Goal: Find specific page/section: Find specific page/section

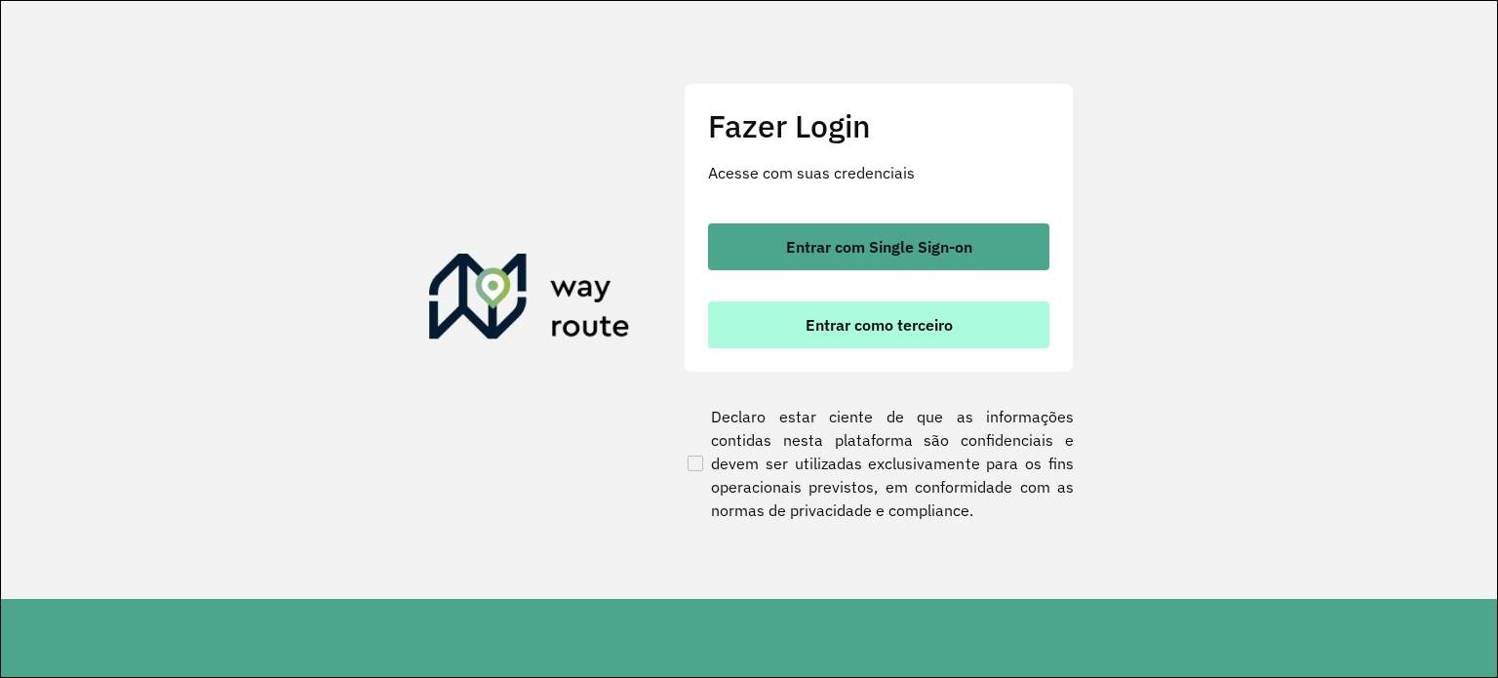
click at [858, 302] on button "Entrar como terceiro" at bounding box center [878, 324] width 341 height 47
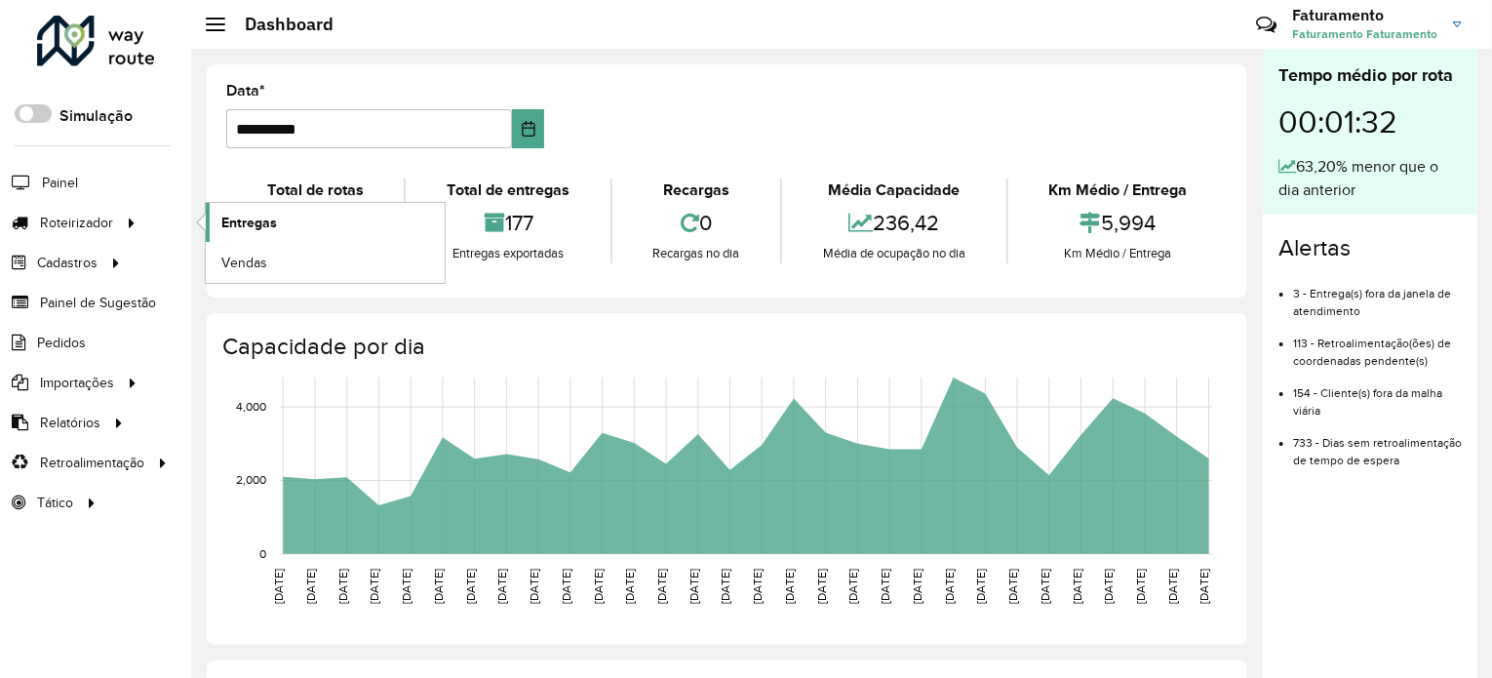
click at [263, 222] on span "Entregas" at bounding box center [249, 223] width 56 height 20
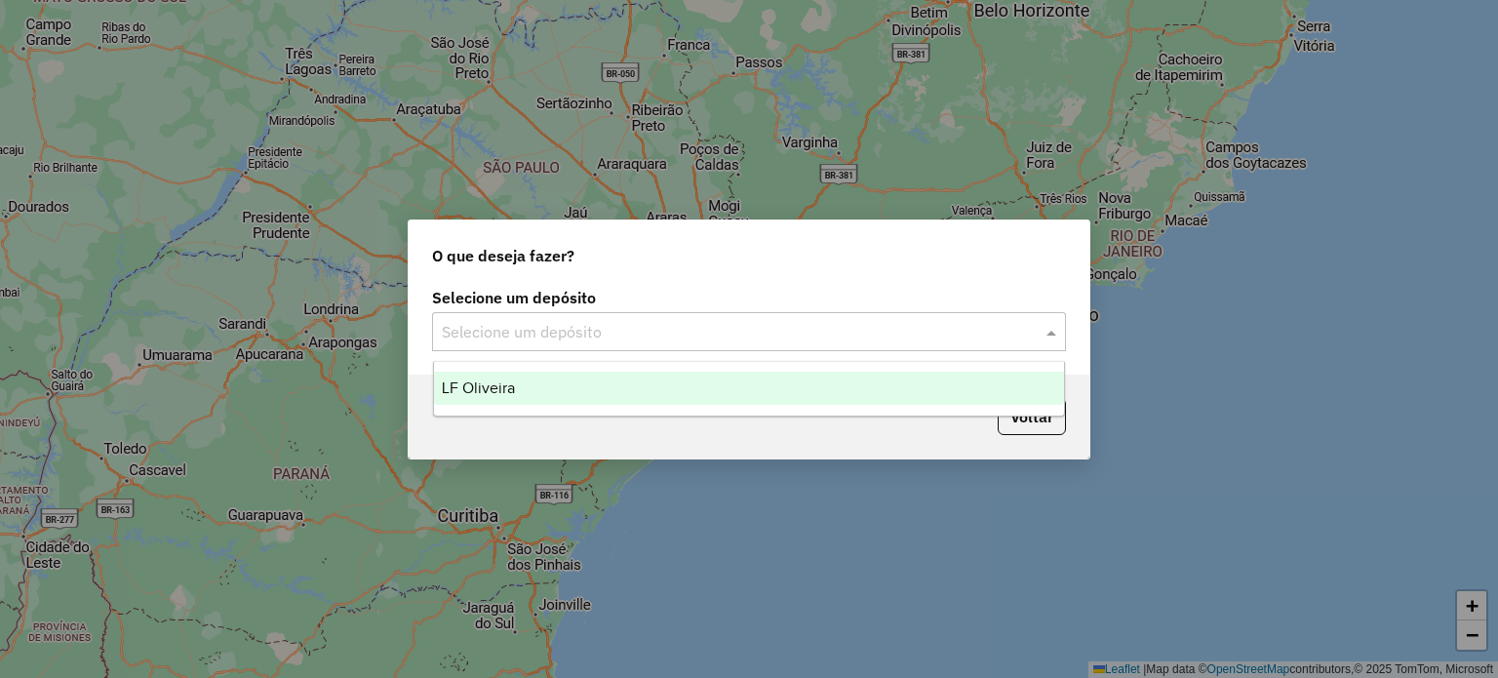
drag, startPoint x: 632, startPoint y: 324, endPoint x: 616, endPoint y: 366, distance: 44.7
click at [632, 327] on input "text" at bounding box center [729, 332] width 575 height 23
click at [609, 386] on div "LF Oliveira" at bounding box center [749, 388] width 631 height 33
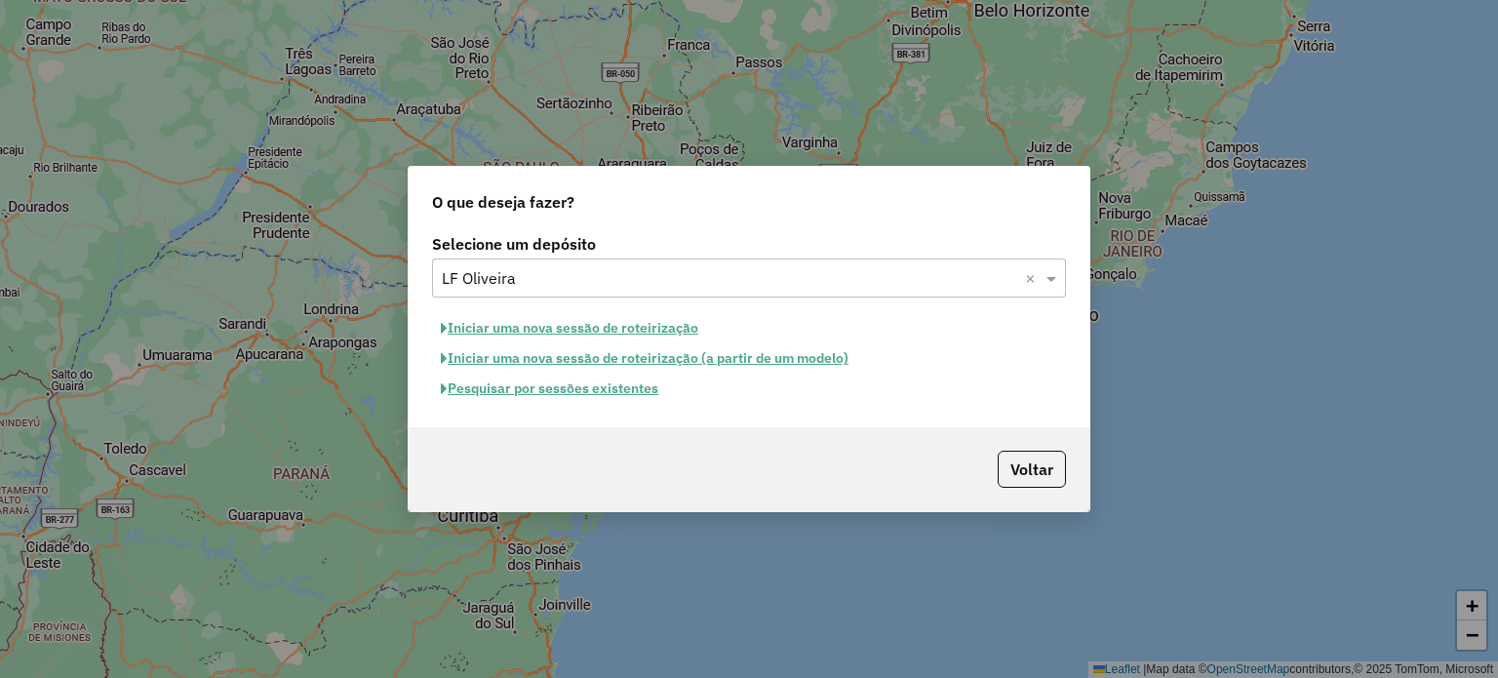
click at [624, 389] on button "Pesquisar por sessões existentes" at bounding box center [549, 389] width 235 height 30
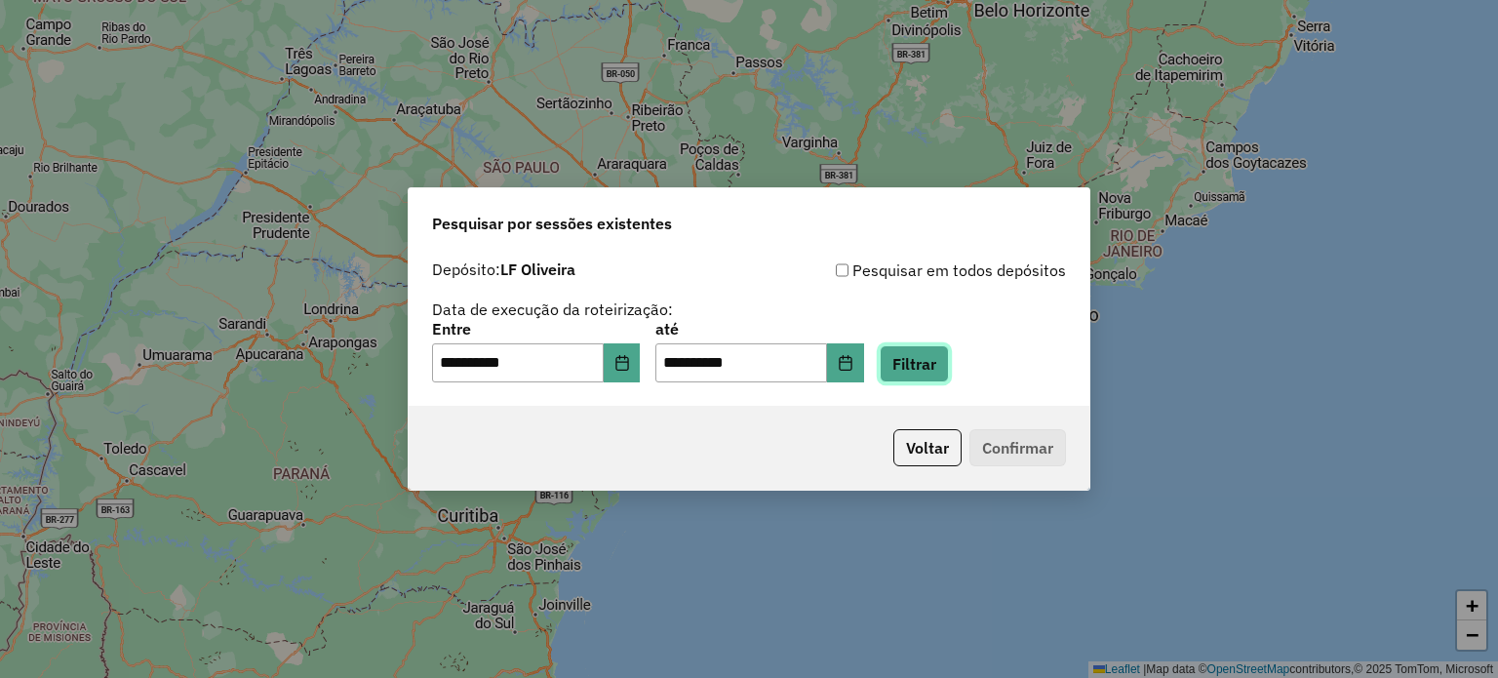
click at [949, 369] on button "Filtrar" at bounding box center [914, 363] width 69 height 37
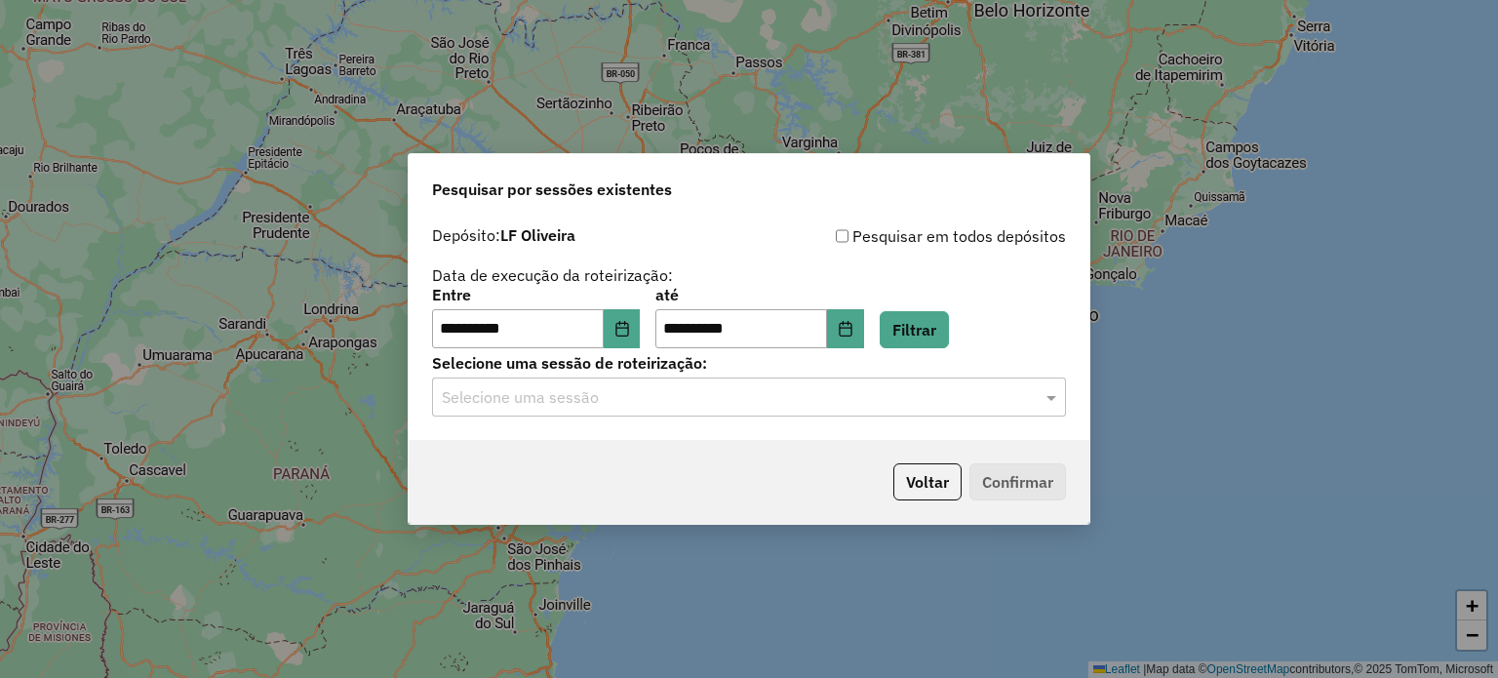
click at [871, 407] on input "text" at bounding box center [729, 397] width 575 height 23
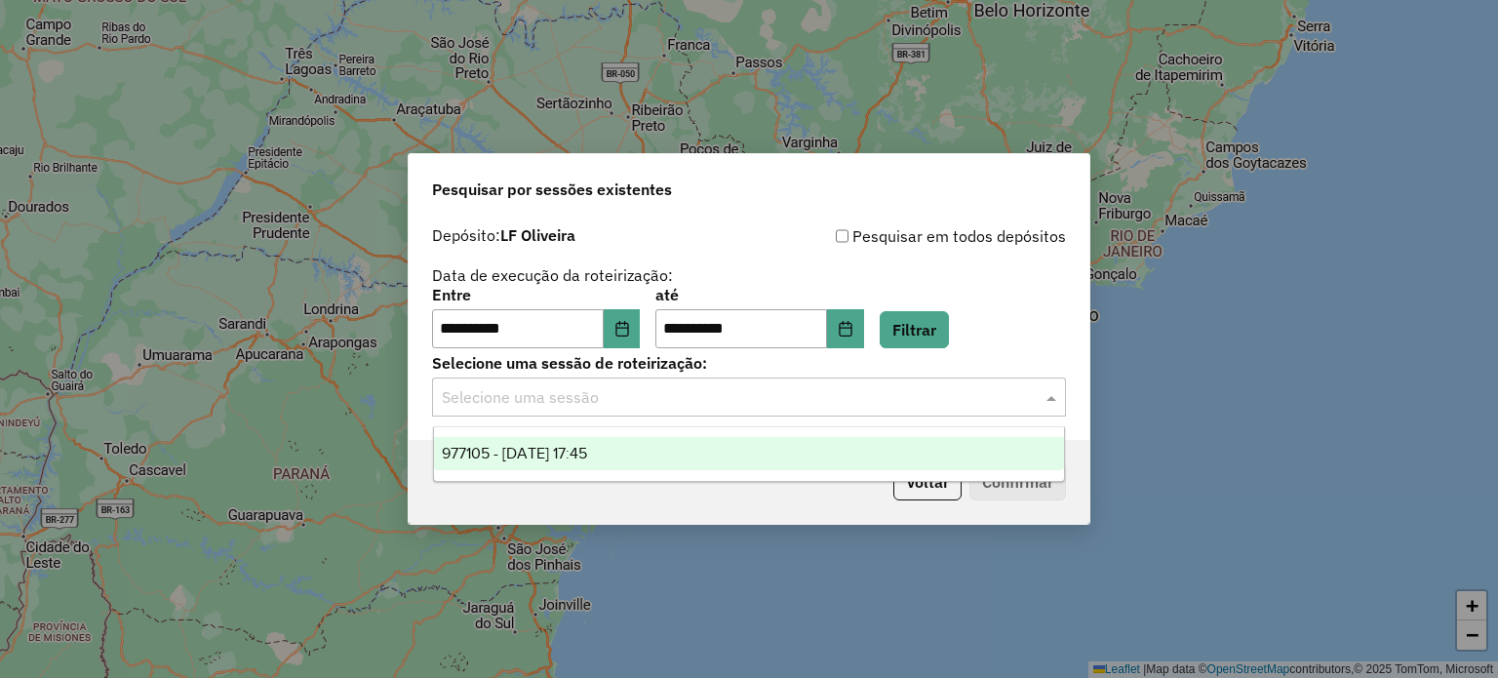
click at [858, 449] on div "977105 - 11/08/2025 17:45" at bounding box center [749, 453] width 631 height 33
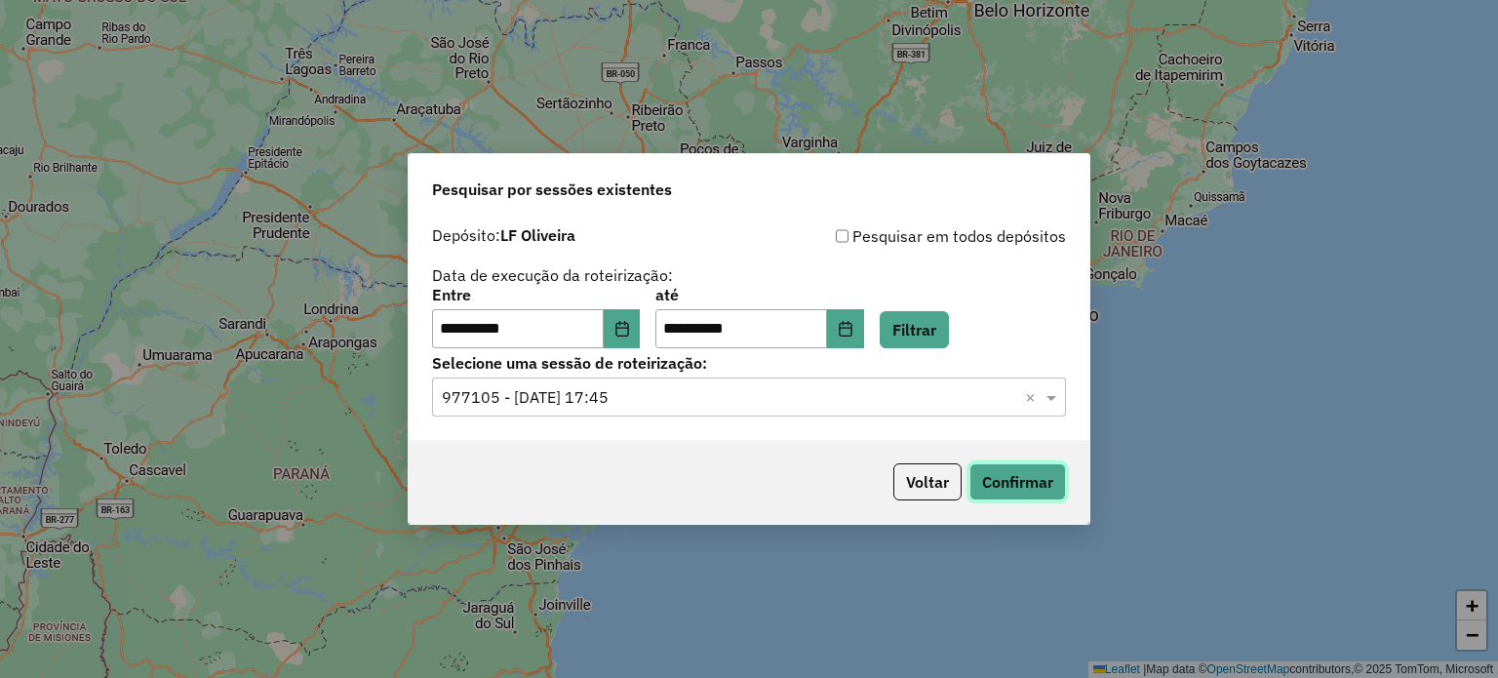
click at [1017, 480] on button "Confirmar" at bounding box center [1017, 481] width 97 height 37
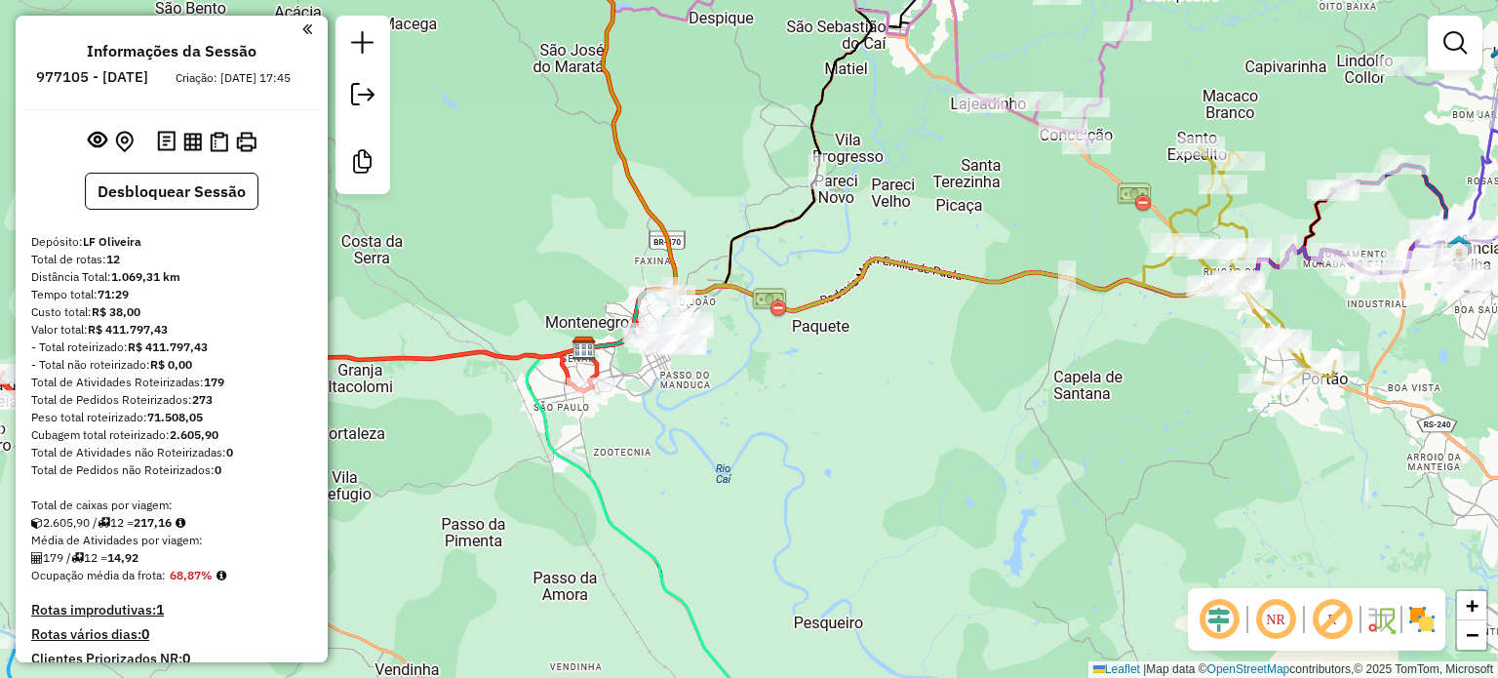
drag, startPoint x: 922, startPoint y: 228, endPoint x: 911, endPoint y: 381, distance: 153.5
click at [878, 424] on div "Rota 10 - Placa JCH9C56 269 - [GEOGRAPHIC_DATA] - CENTRO Rota 10 - Placa JCH9C5…" at bounding box center [749, 339] width 1498 height 678
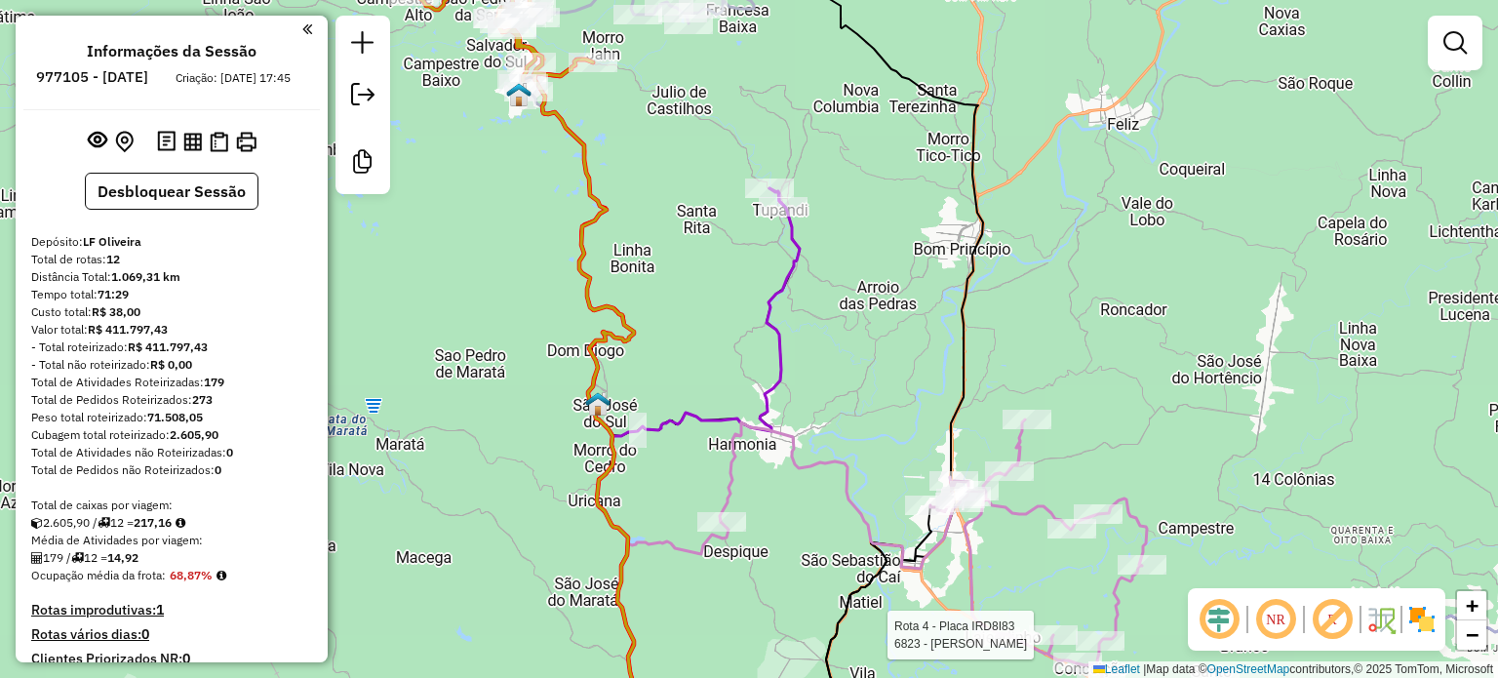
drag, startPoint x: 718, startPoint y: 194, endPoint x: 649, endPoint y: 211, distance: 71.2
click at [715, 275] on div "Rota 4 - Placa IRD8I83 6823 - [PERSON_NAME] Rota 2 - Placa JBT6C49 1265 - SUPER…" at bounding box center [749, 339] width 1498 height 678
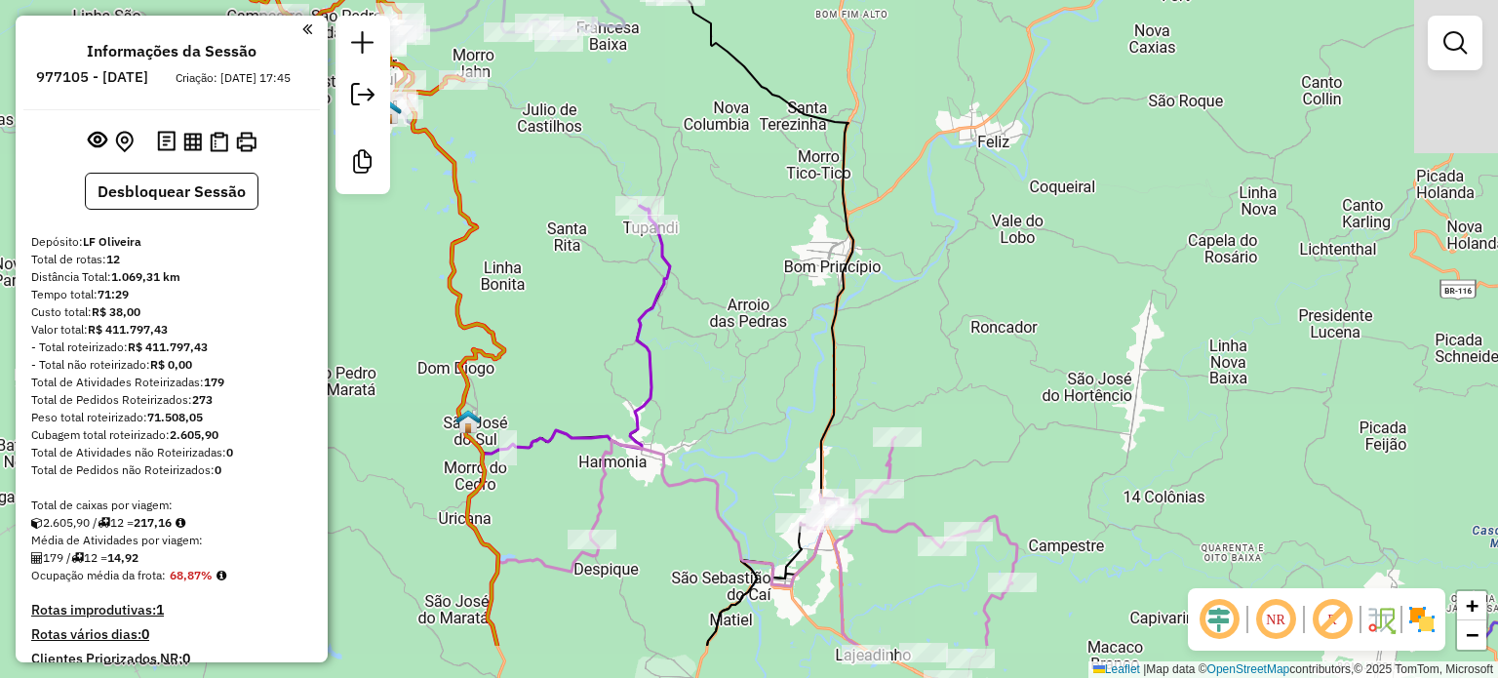
drag, startPoint x: 854, startPoint y: 244, endPoint x: 734, endPoint y: 143, distance: 156.5
click at [734, 143] on div "Janela de atendimento Grade de atendimento Capacidade Transportadoras Veículos …" at bounding box center [749, 339] width 1498 height 678
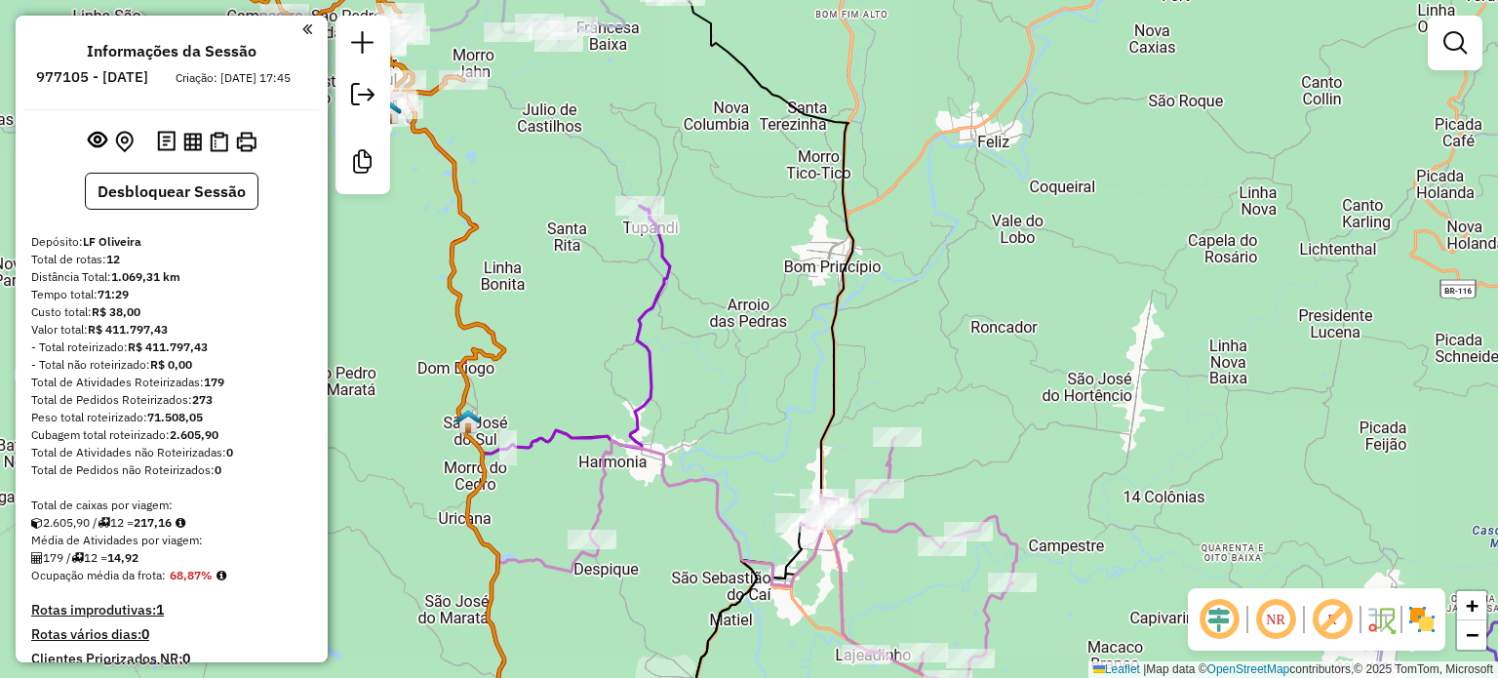
drag, startPoint x: 1124, startPoint y: 406, endPoint x: 1038, endPoint y: 7, distance: 408.0
click at [1085, 125] on div "Rota 4 - Placa IRD8I83 22604 - MERCADO CHAPADaO Janela de atendimento Grade de …" at bounding box center [749, 339] width 1498 height 678
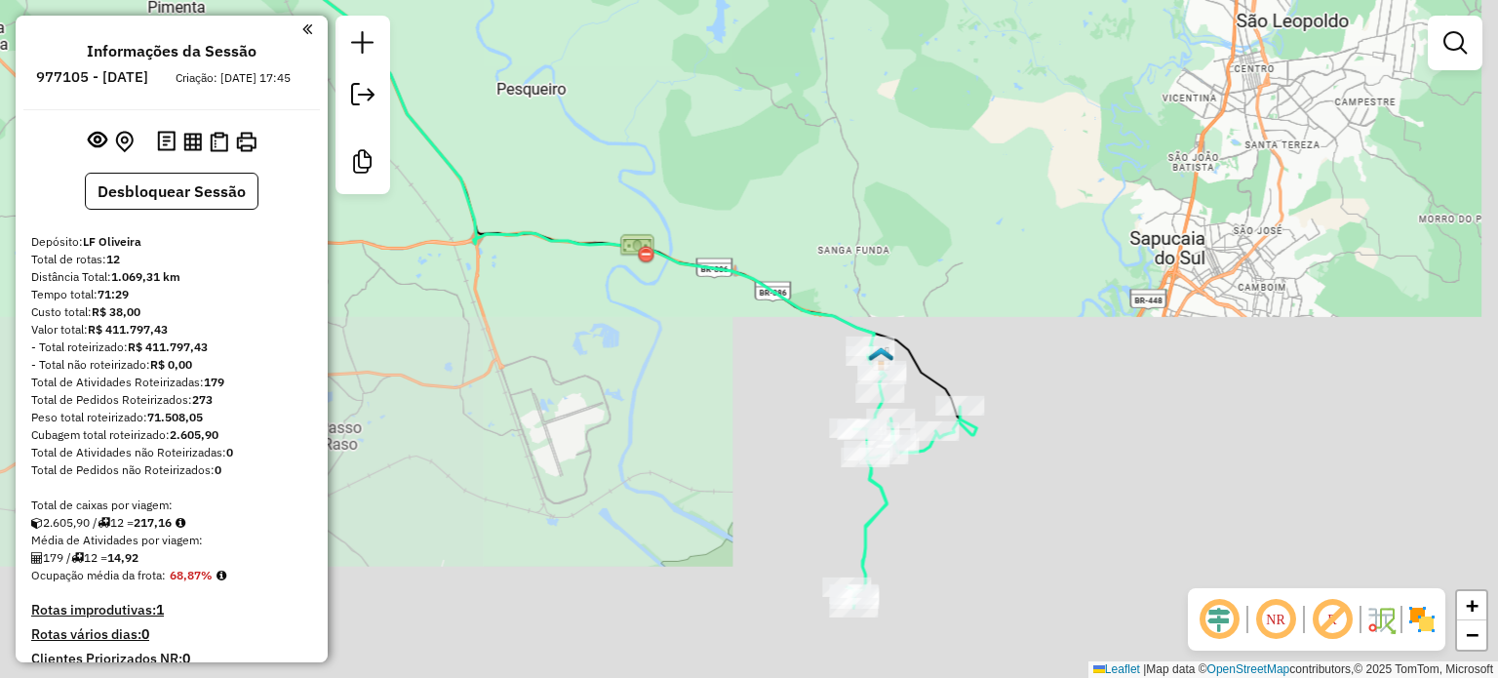
drag, startPoint x: 704, startPoint y: 369, endPoint x: 720, endPoint y: 361, distance: 17.4
click at [720, 361] on div "Janela de atendimento Grade de atendimento Capacidade Transportadoras Veículos …" at bounding box center [749, 339] width 1498 height 678
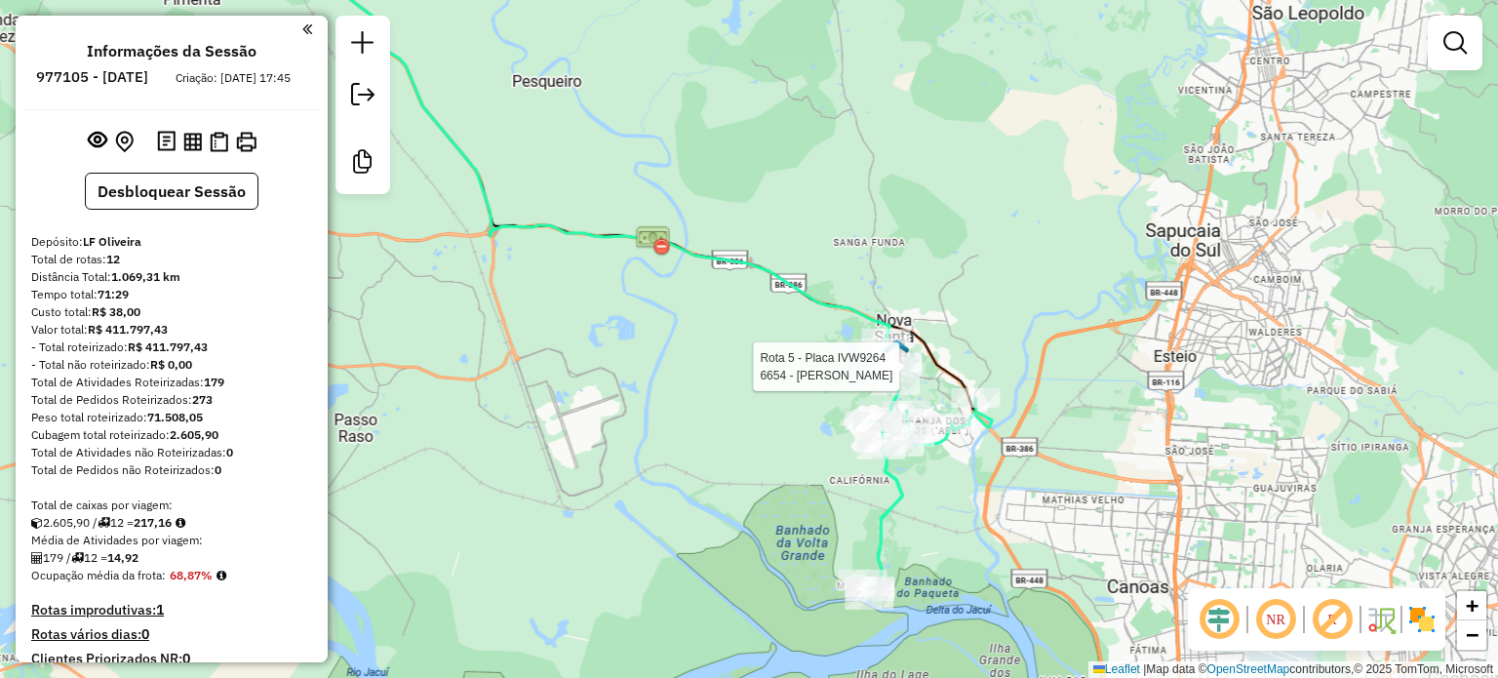
select select "**********"
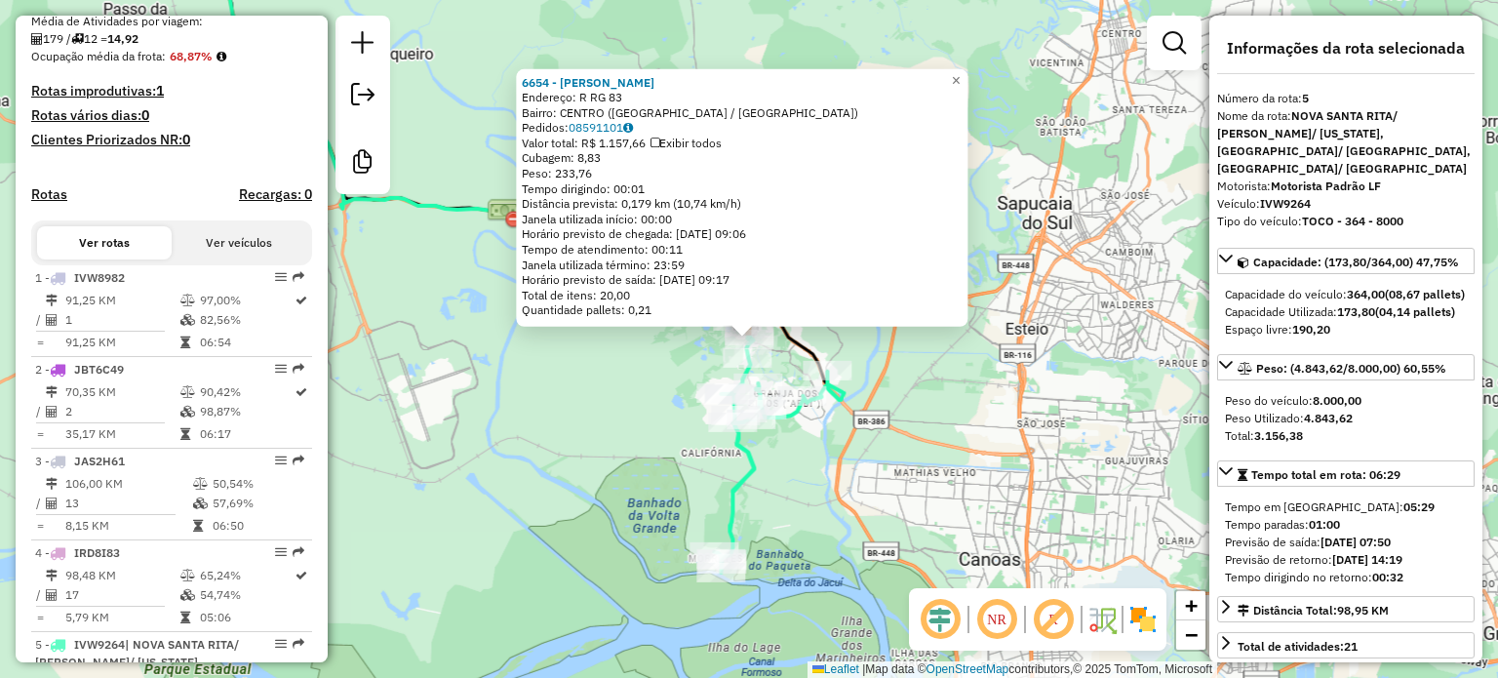
scroll to position [1151, 0]
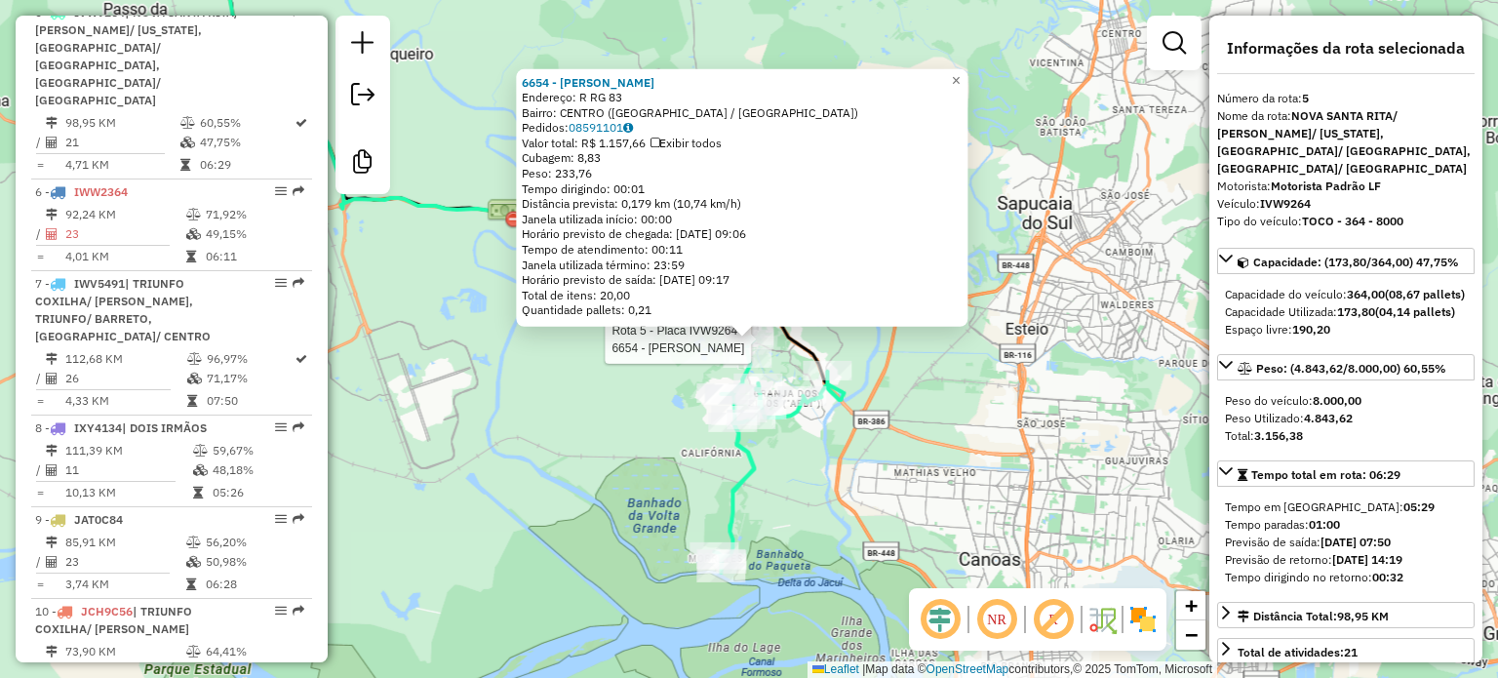
click at [993, 488] on div "Rota 5 - Placa IVW9264 6654 - ADAIR ISOPPO 6654 - ADAIR ISOPPO Endereço: R RG 8…" at bounding box center [749, 339] width 1498 height 678
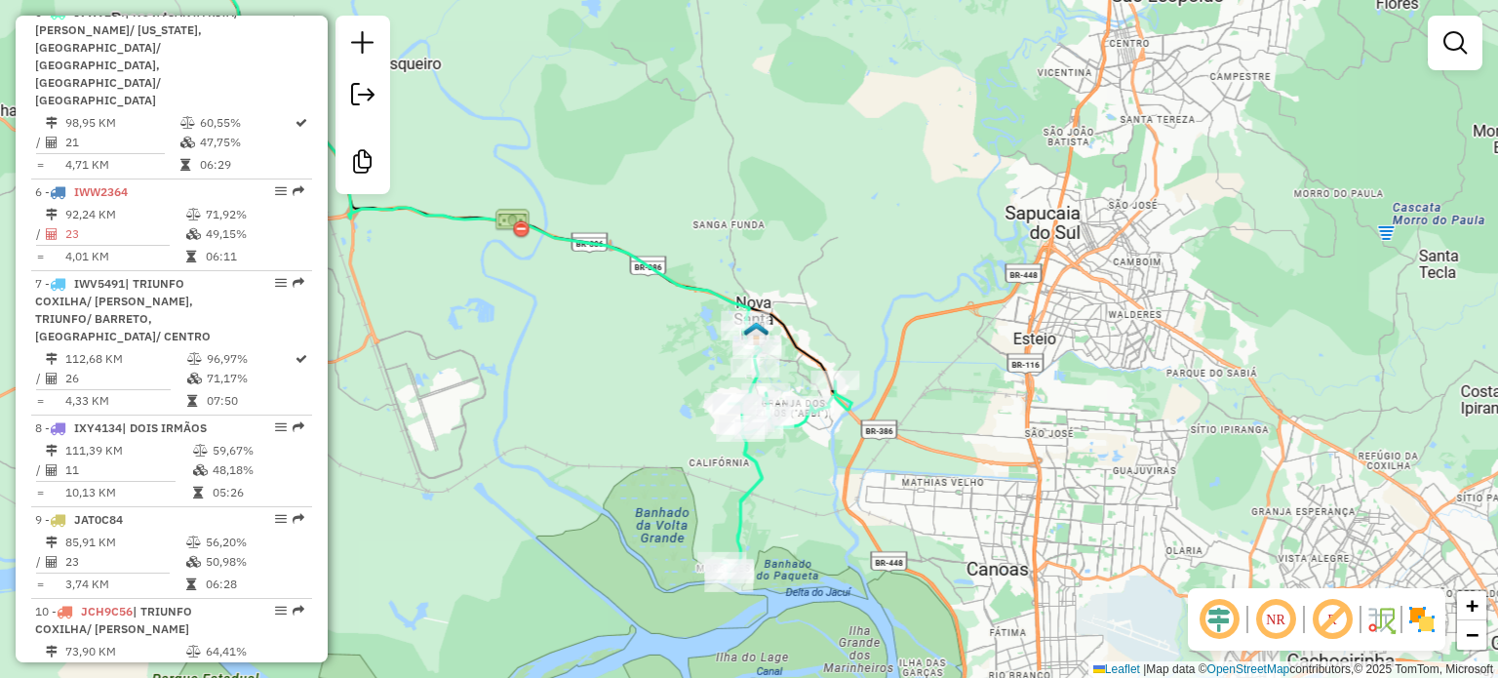
drag, startPoint x: 921, startPoint y: 242, endPoint x: 955, endPoint y: 323, distance: 87.9
click at [982, 323] on div "Janela de atendimento Grade de atendimento Capacidade Transportadoras Veículos …" at bounding box center [749, 339] width 1498 height 678
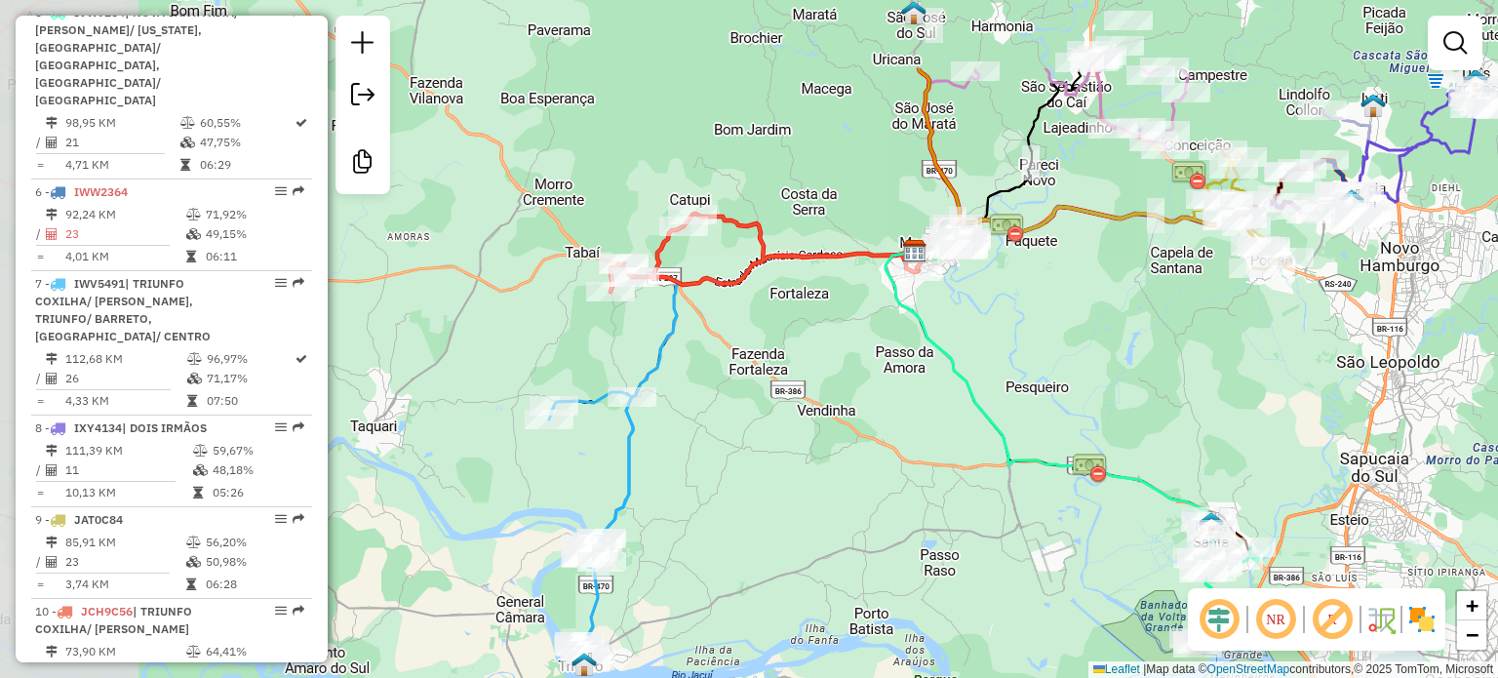
drag, startPoint x: 814, startPoint y: 281, endPoint x: 1170, endPoint y: 416, distance: 380.9
click at [1170, 416] on div "Janela de atendimento Grade de atendimento Capacidade Transportadoras Veículos …" at bounding box center [749, 339] width 1498 height 678
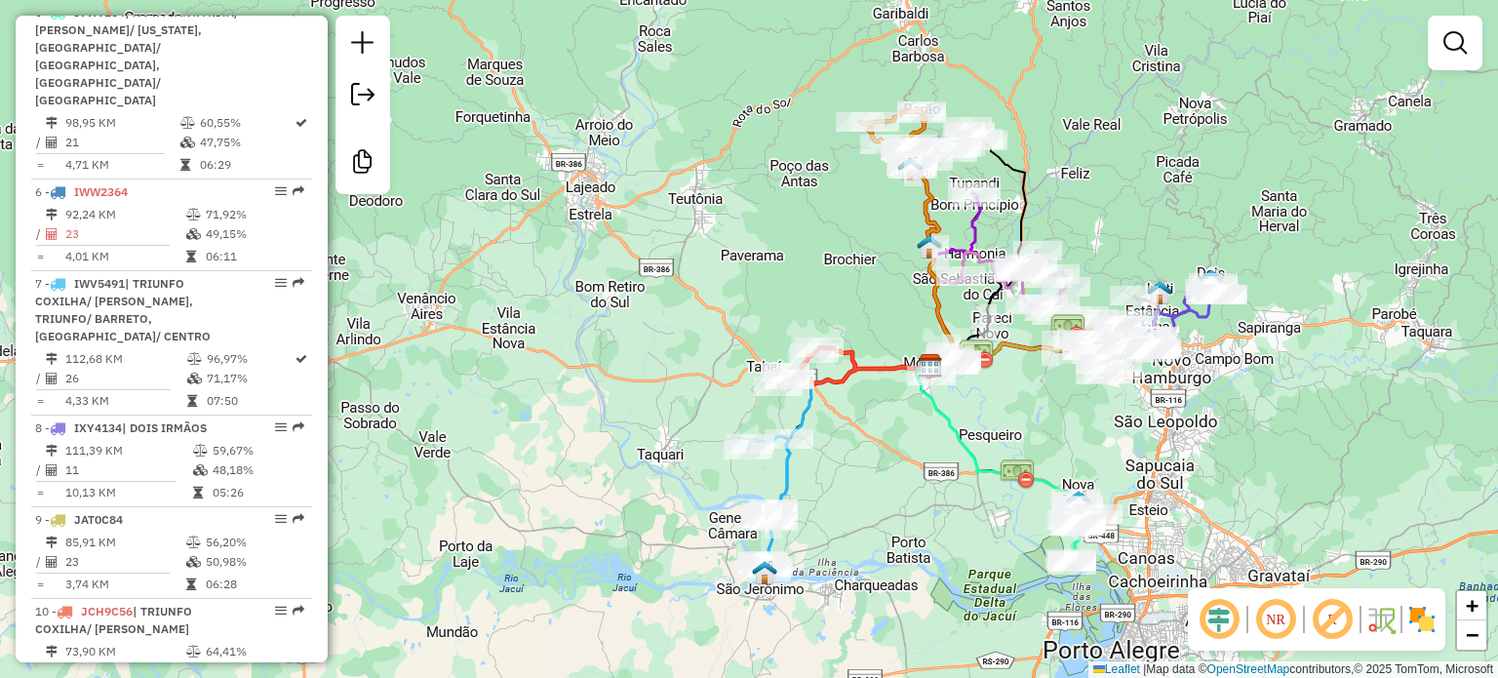
drag, startPoint x: 1107, startPoint y: 356, endPoint x: 1044, endPoint y: 233, distance: 138.3
click at [1024, 420] on div "Janela de atendimento Grade de atendimento Capacidade Transportadoras Veículos …" at bounding box center [749, 339] width 1498 height 678
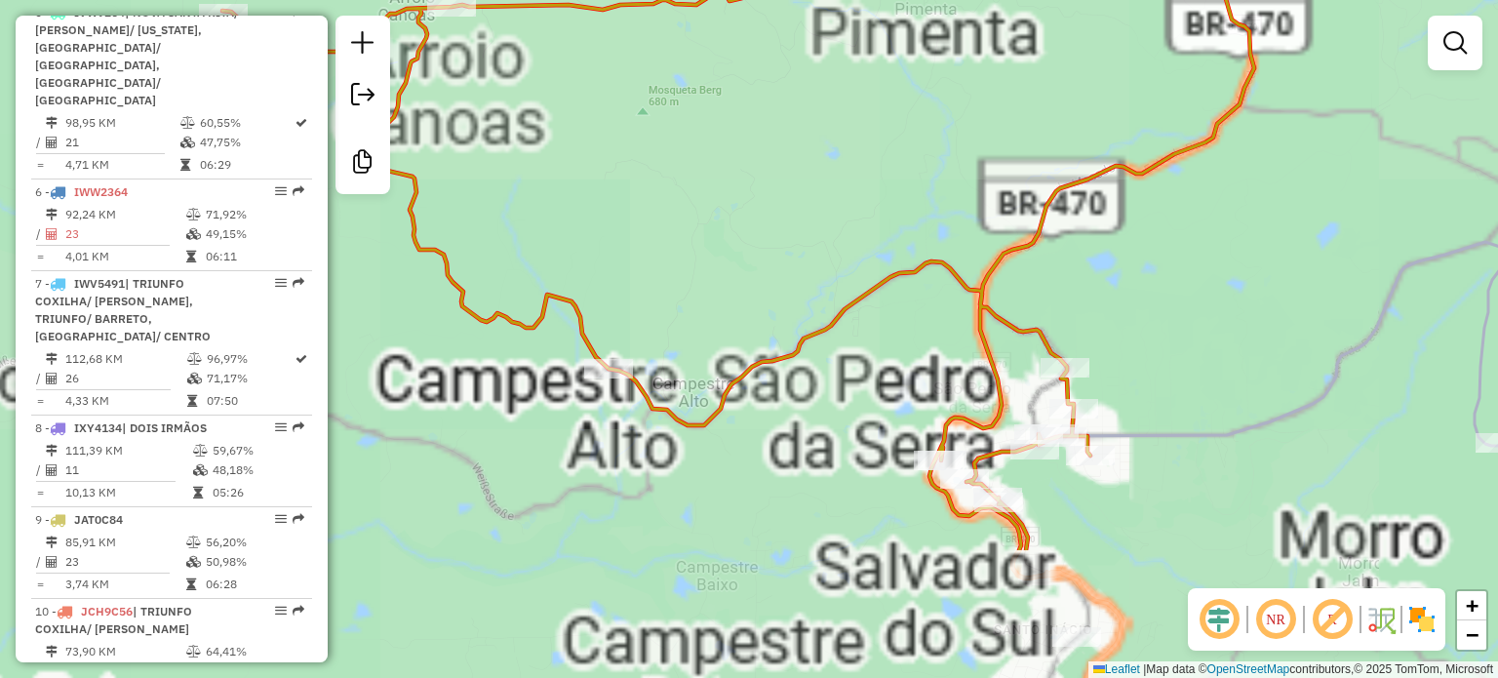
drag, startPoint x: 1111, startPoint y: 504, endPoint x: 1119, endPoint y: 257, distance: 247.9
click at [1174, 179] on div "Janela de atendimento Grade de atendimento Capacidade Transportadoras Veículos …" at bounding box center [749, 339] width 1498 height 678
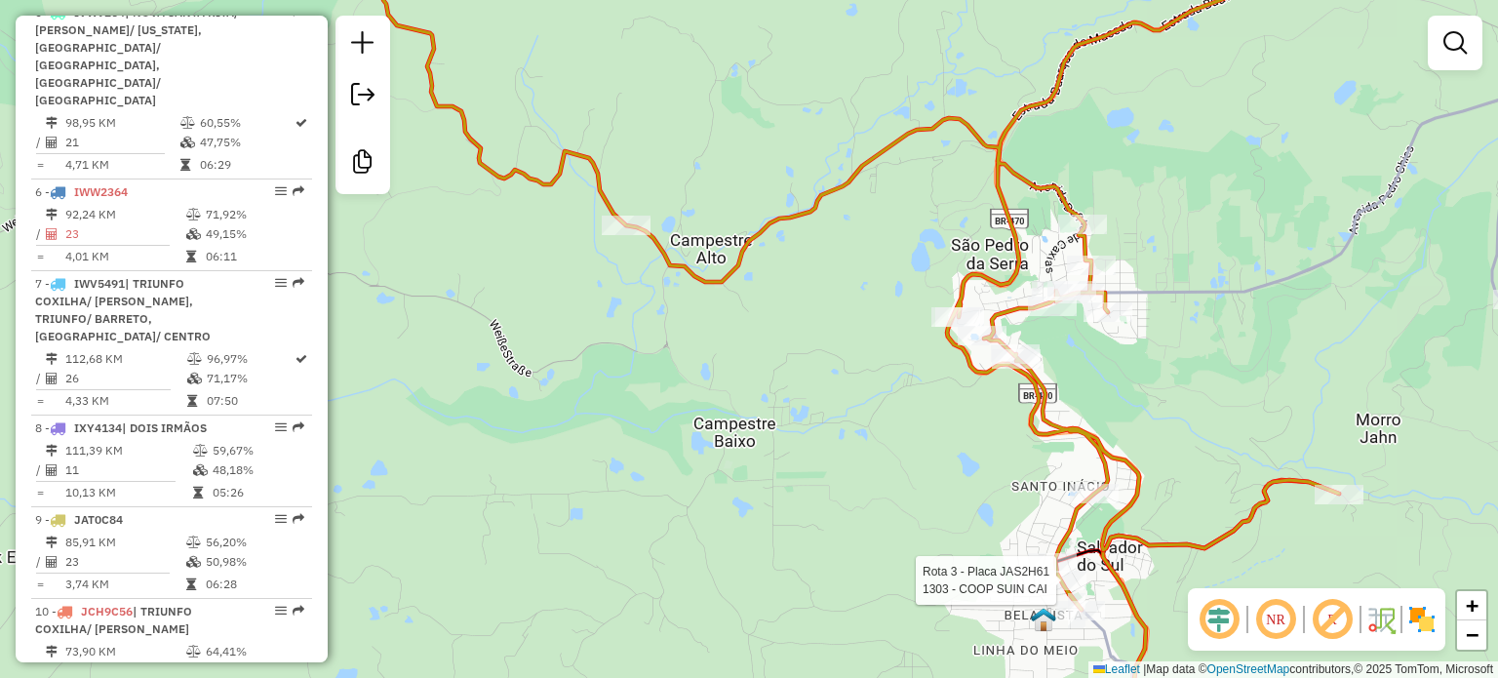
select select "**********"
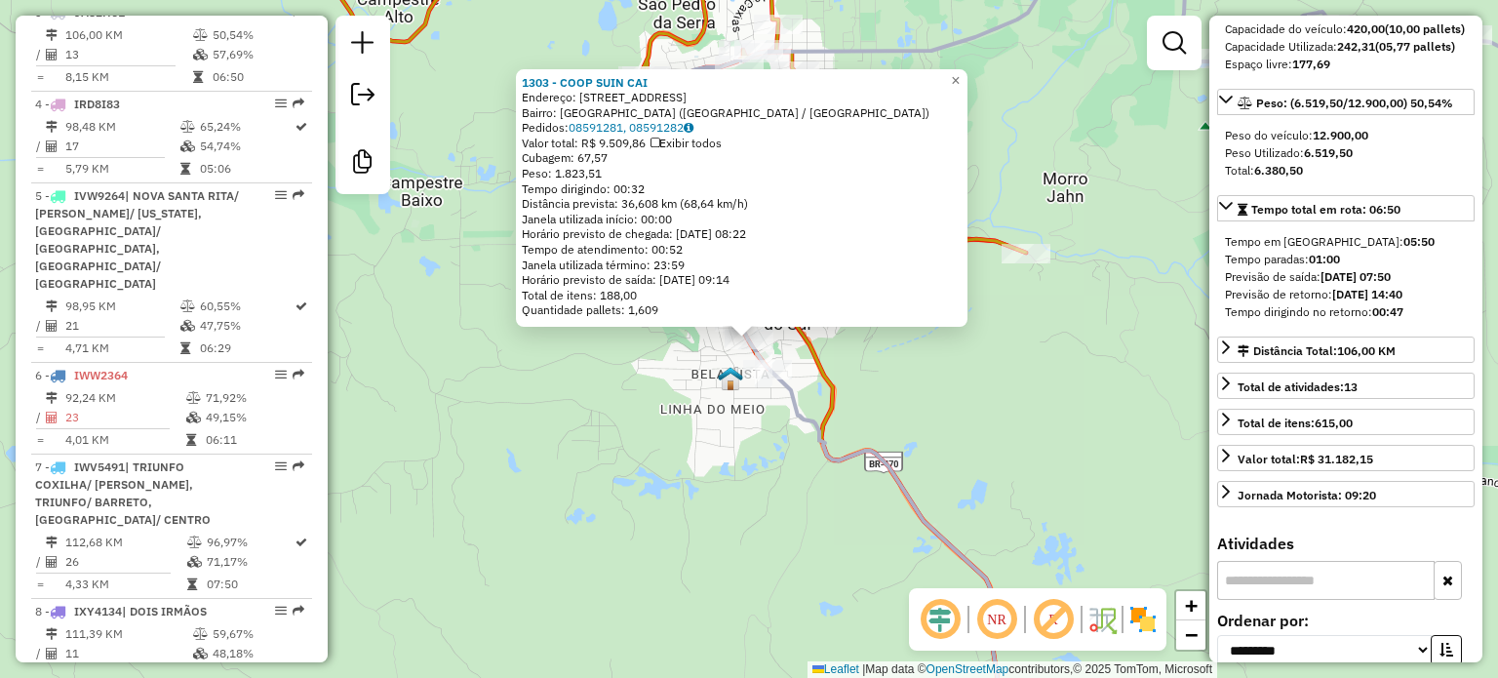
scroll to position [488, 0]
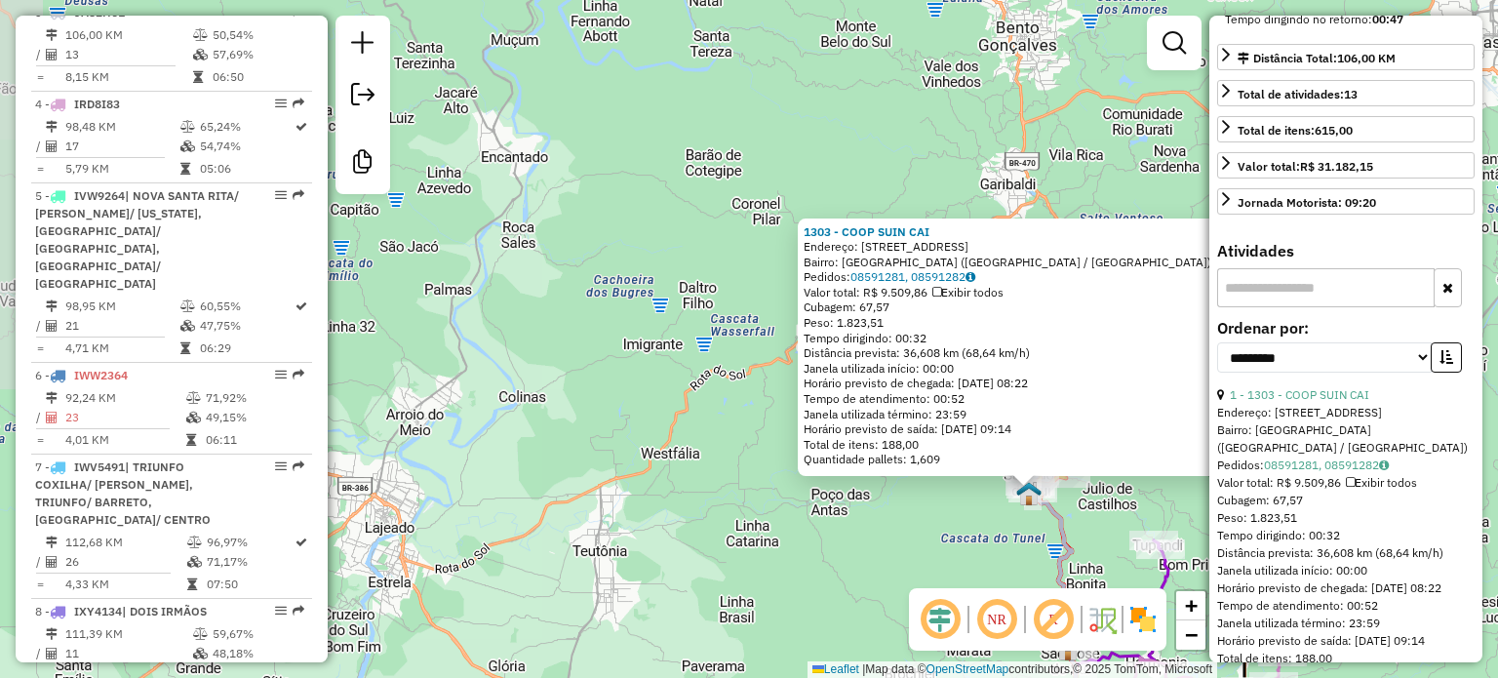
drag, startPoint x: 1093, startPoint y: 541, endPoint x: 898, endPoint y: 488, distance: 202.3
click at [898, 488] on div "1303 - COOP SUIN CAI Endereço: AV DUQUE DE CAXIAS 324 Bairro: [GEOGRAPHIC_DATA]…" at bounding box center [749, 339] width 1498 height 678
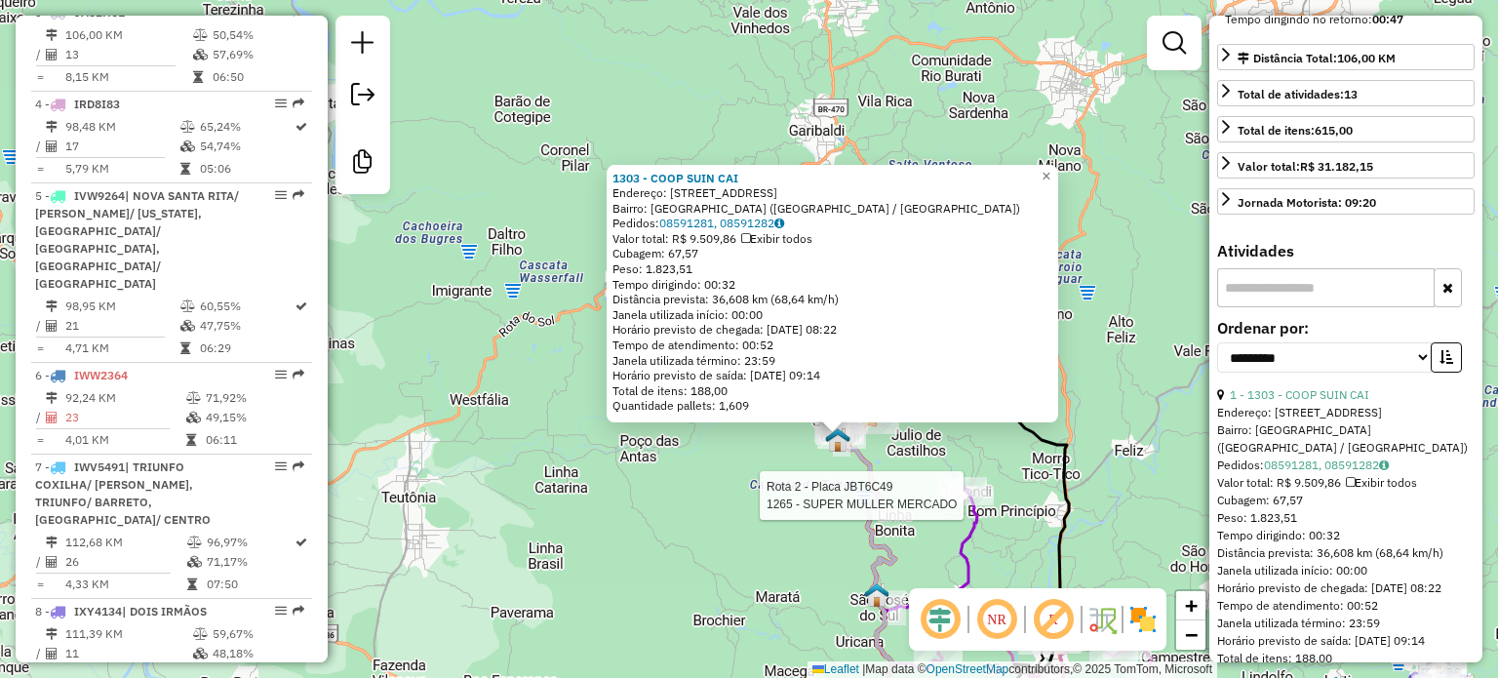
click at [977, 505] on div at bounding box center [969, 496] width 49 height 20
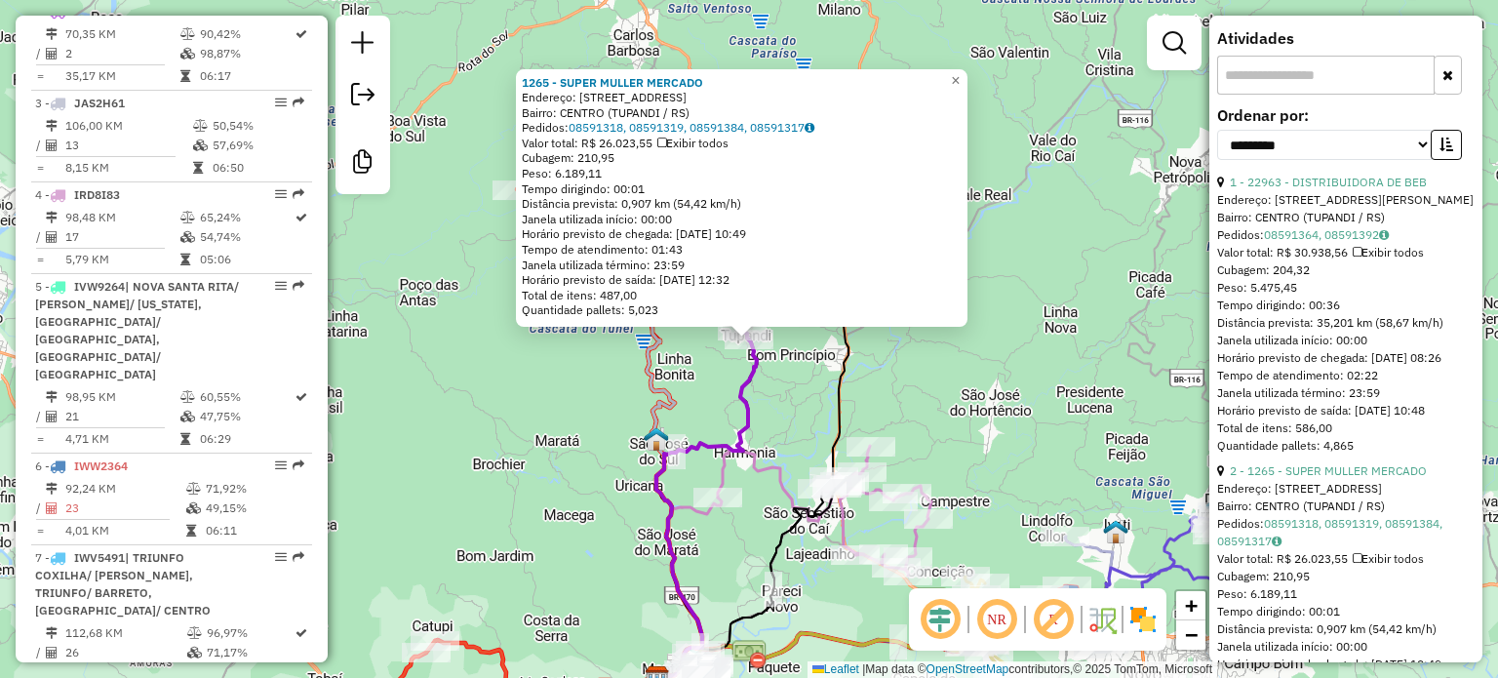
scroll to position [978, 0]
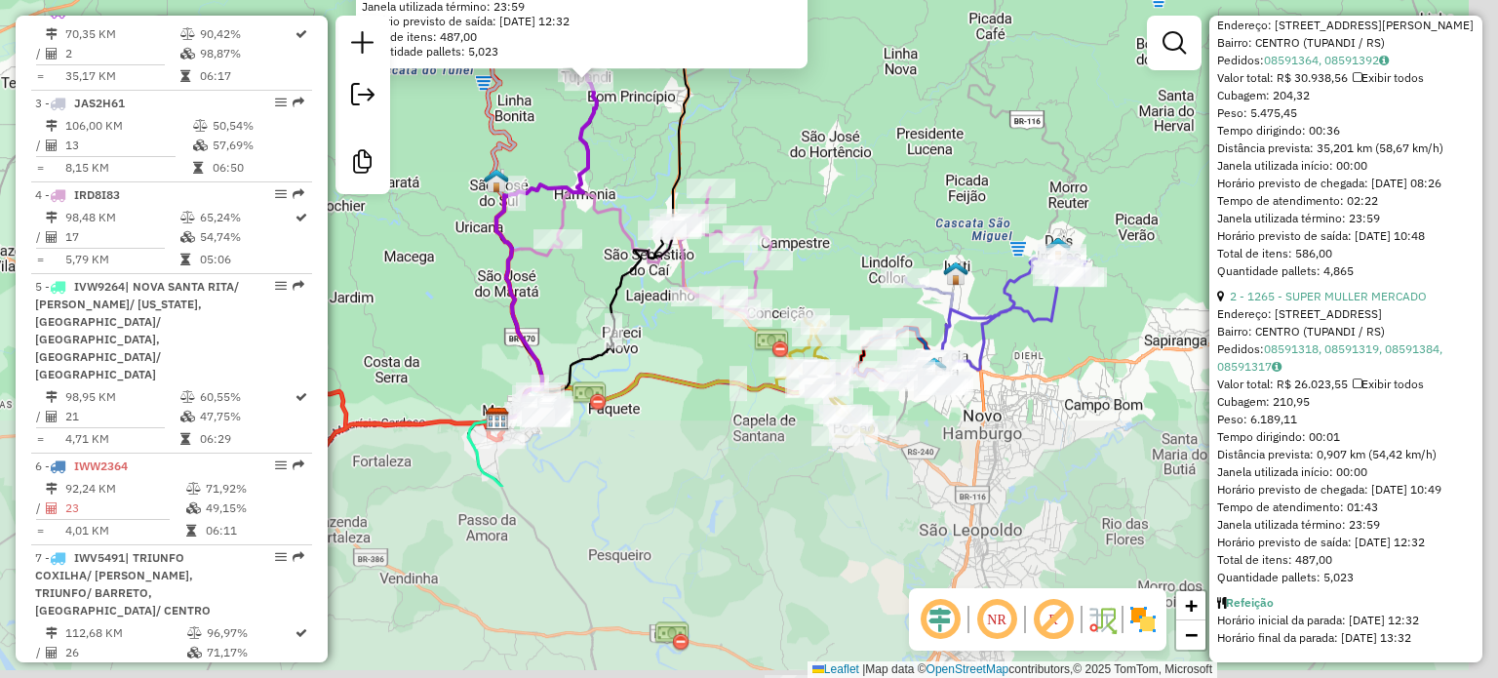
drag, startPoint x: 1111, startPoint y: 468, endPoint x: 951, endPoint y: 211, distance: 303.1
click at [951, 211] on div "1265 - SUPER MULLER MERCADO Endereço: AV SALVADOR 2139 Bairro: CENTRO (TUPANDI …" at bounding box center [749, 339] width 1498 height 678
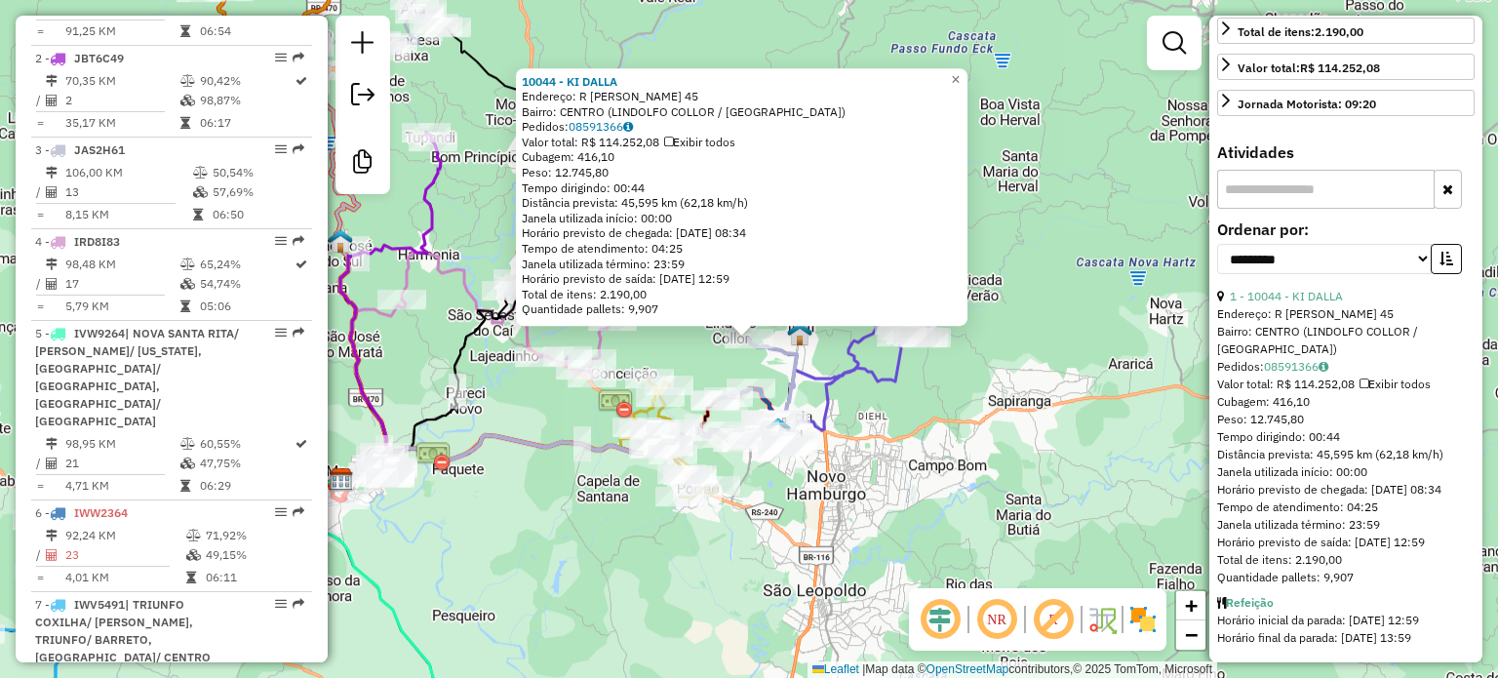
scroll to position [786, 0]
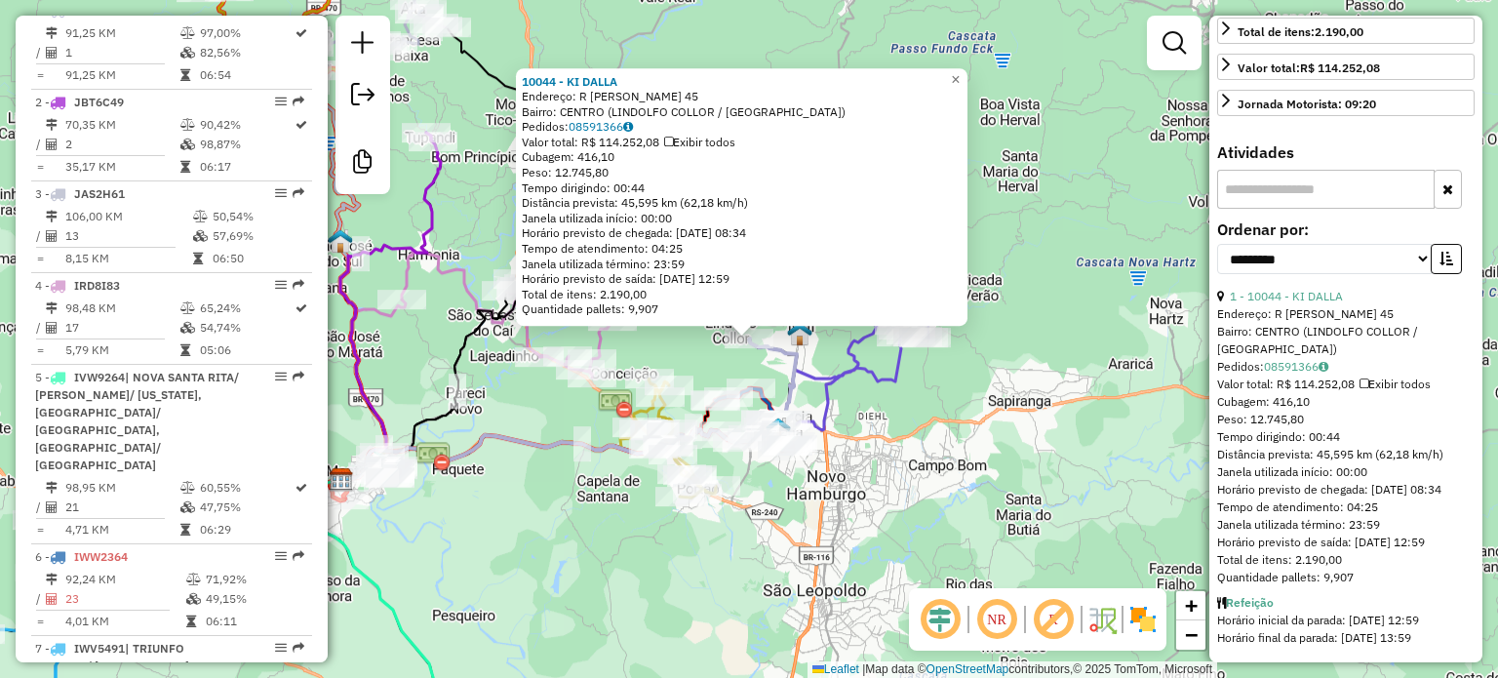
click at [929, 503] on div "Rota 1 - Placa IVW8982 10044 - KI DALLA 10044 - KI DALLA Endereço: [PERSON_NAME…" at bounding box center [749, 339] width 1498 height 678
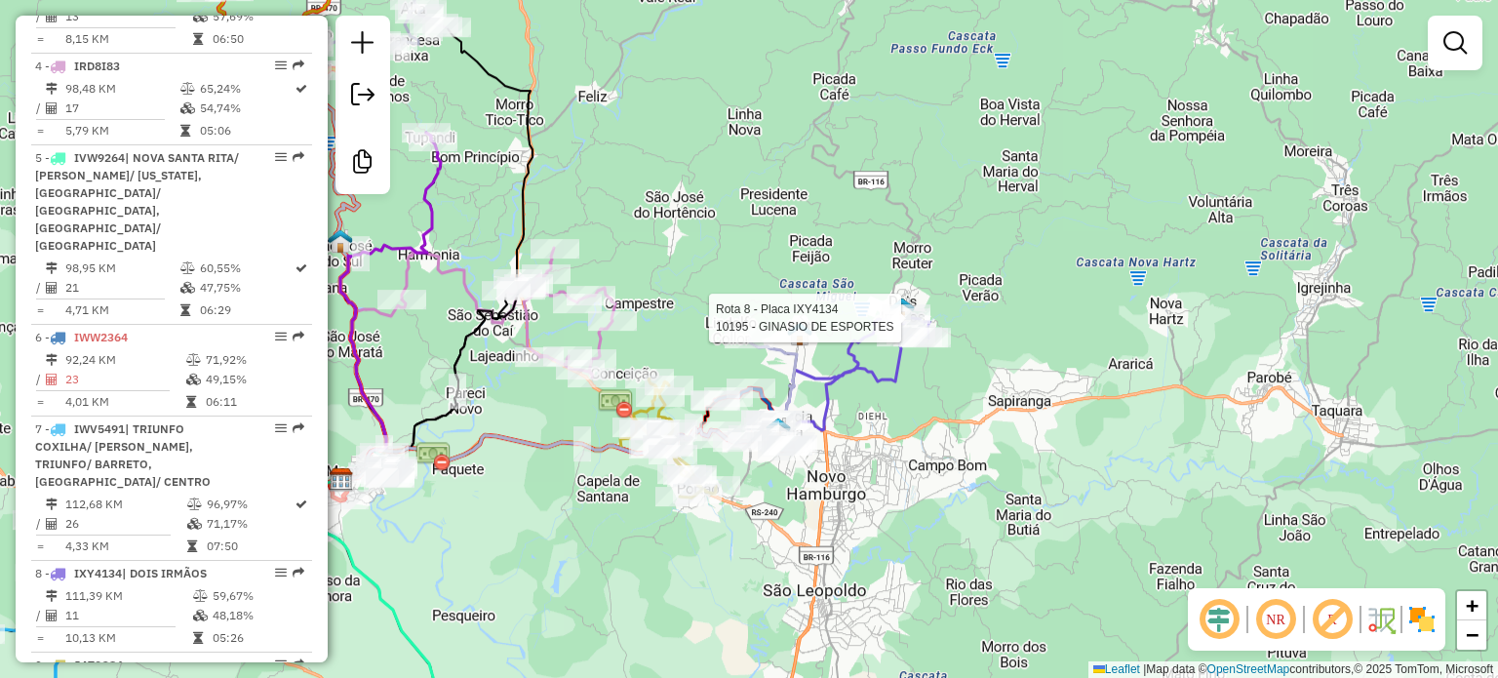
select select "**********"
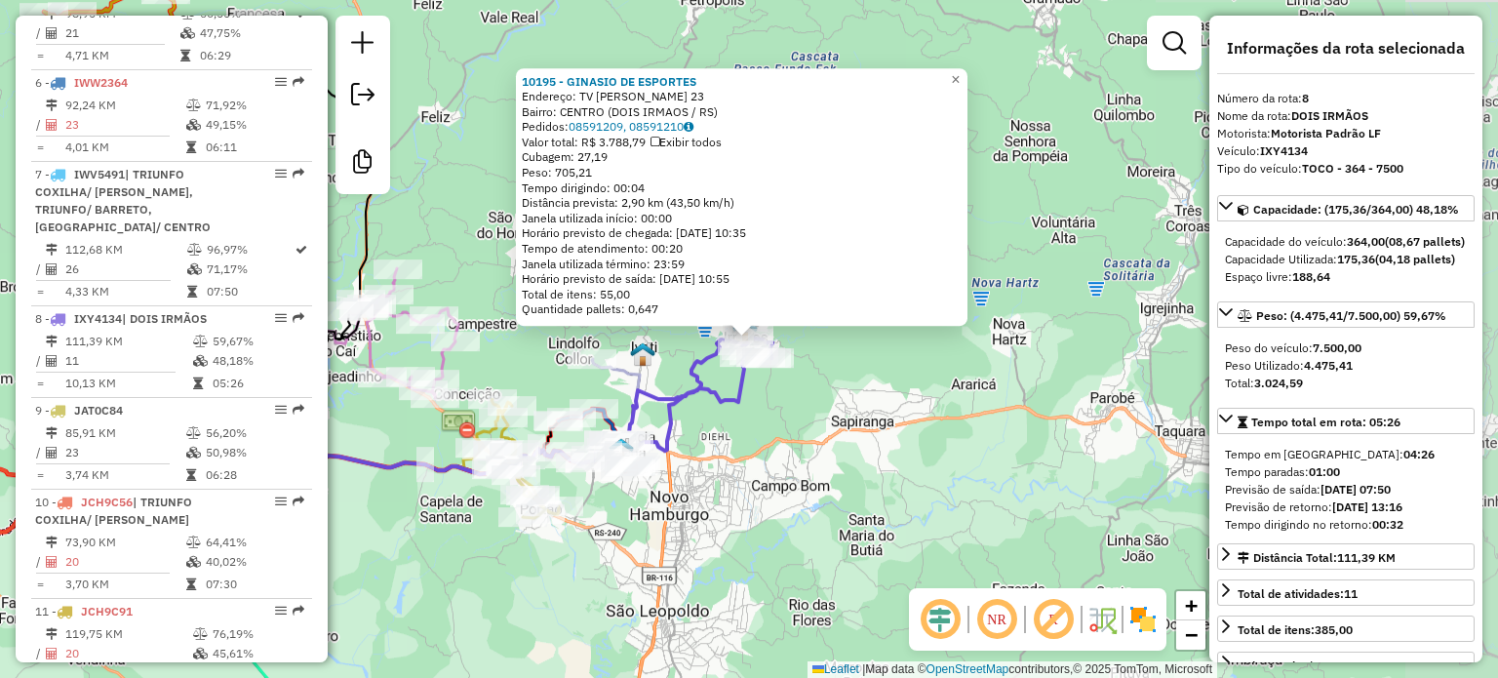
scroll to position [1375, 0]
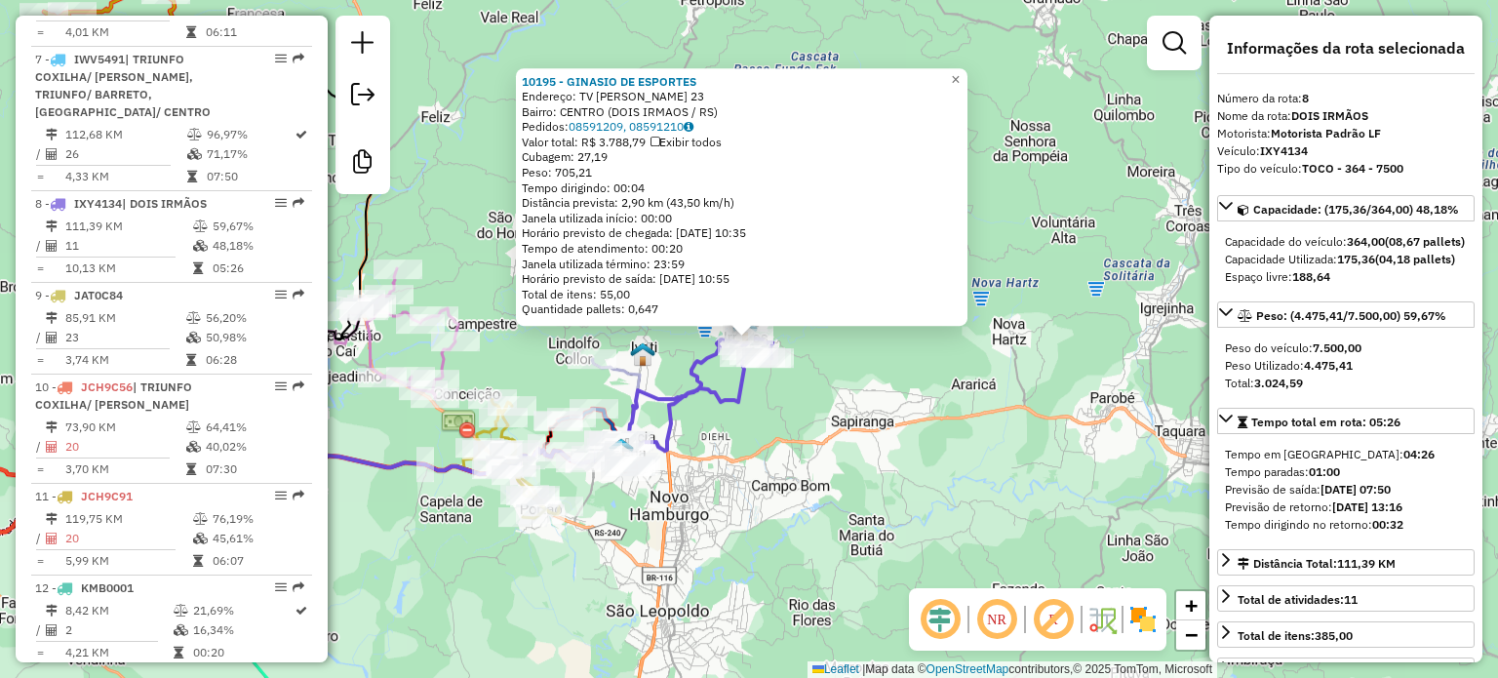
click at [837, 400] on div "Rota 8 - Placa IXY4134 10195 - GINASIO DE ESPORTES 10195 - GINASIO DE ESPORTES …" at bounding box center [749, 339] width 1498 height 678
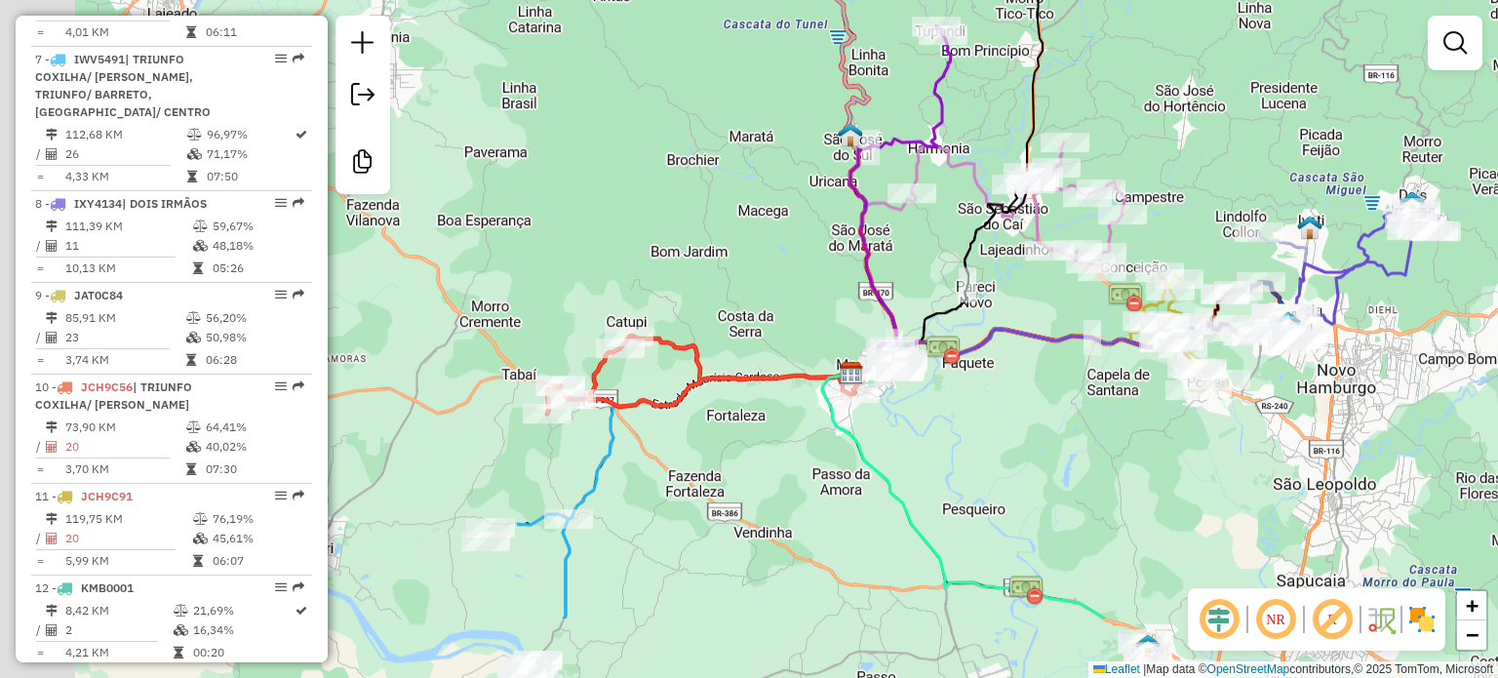
drag, startPoint x: 1062, startPoint y: 318, endPoint x: 1284, endPoint y: 301, distance: 222.0
click at [1494, 273] on div "Janela de atendimento Grade de atendimento Capacidade Transportadoras Veículos …" at bounding box center [749, 339] width 1498 height 678
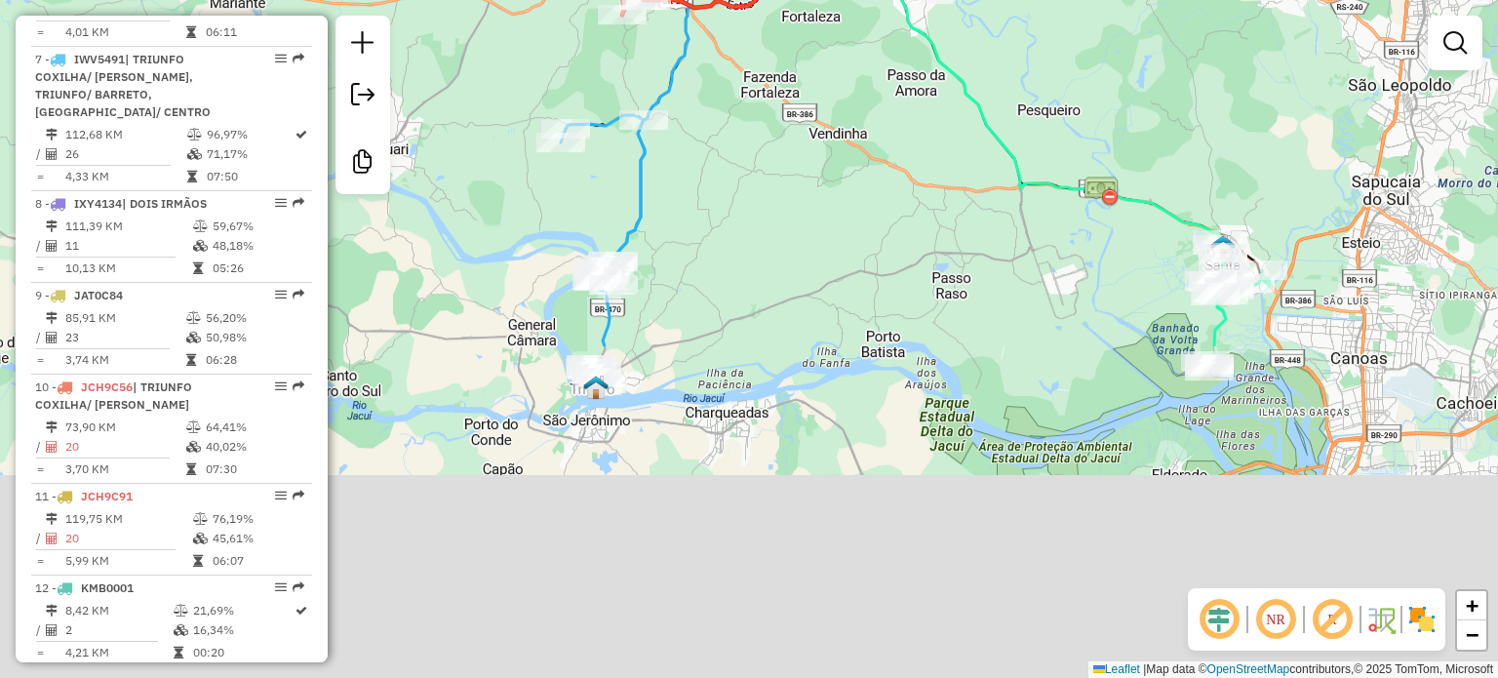
drag, startPoint x: 1061, startPoint y: 313, endPoint x: 1140, endPoint y: -87, distance: 407.6
click at [1140, 0] on html "Aguarde... Pop-up bloqueado! Seu navegador bloqueou automáticamente a abertura …" at bounding box center [749, 339] width 1498 height 678
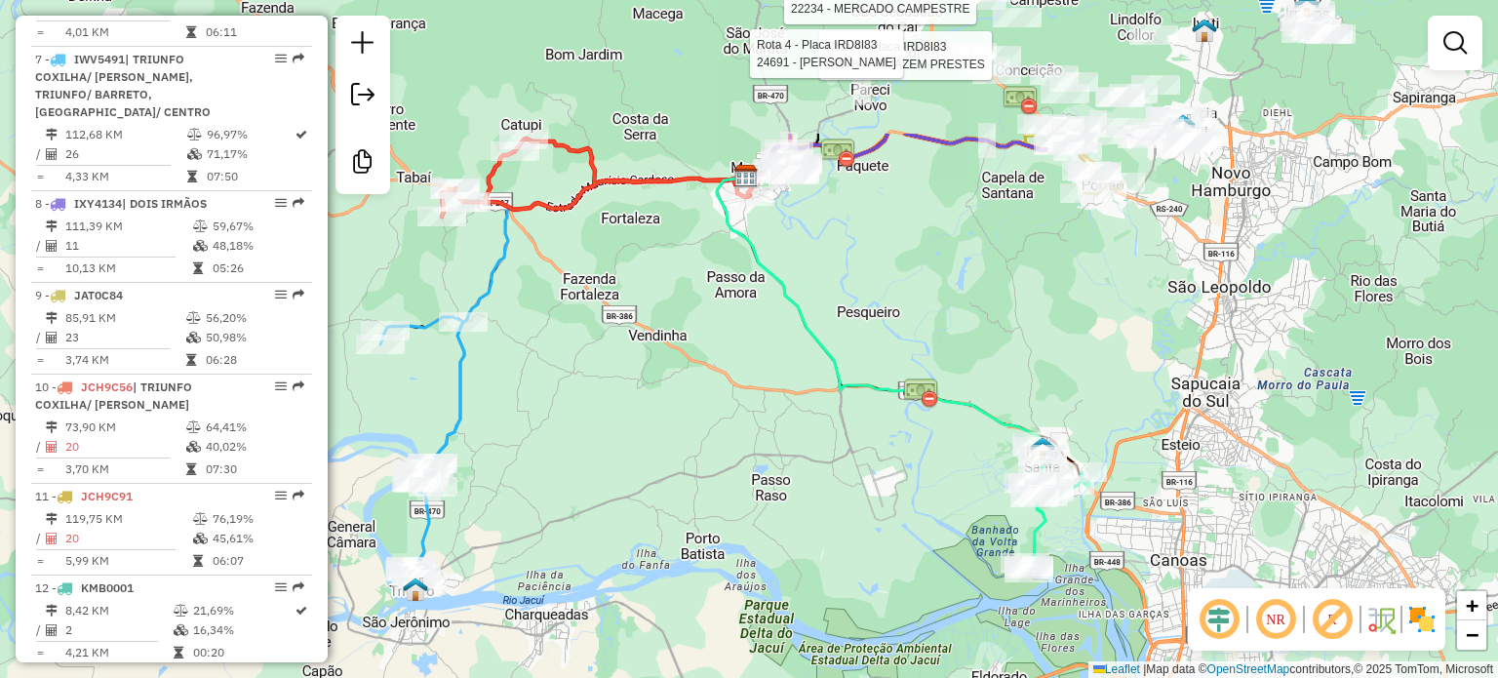
drag, startPoint x: 970, startPoint y: 169, endPoint x: 796, endPoint y: 349, distance: 251.1
click at [796, 349] on div "Rota 4 - Placa IRD8I83 99978 - ARMAZEM PRESTES Rota 4 - Placa IRD8I83 22604 - M…" at bounding box center [749, 339] width 1498 height 678
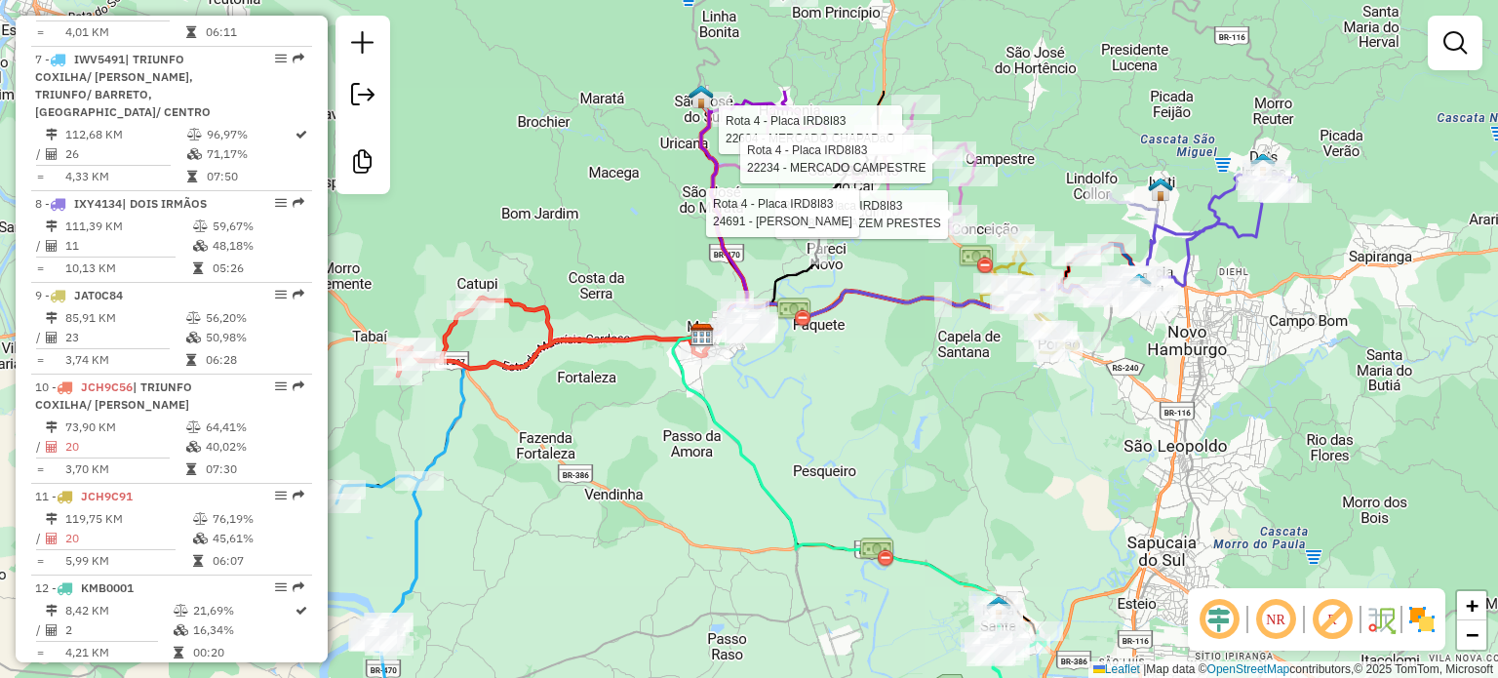
drag, startPoint x: 945, startPoint y: 377, endPoint x: 893, endPoint y: 462, distance: 99.4
click at [909, 455] on div "Rota 4 - Placa IRD8I83 99978 - ARMAZEM PRESTES Rota 4 - Placa IRD8I83 22604 - M…" at bounding box center [749, 339] width 1498 height 678
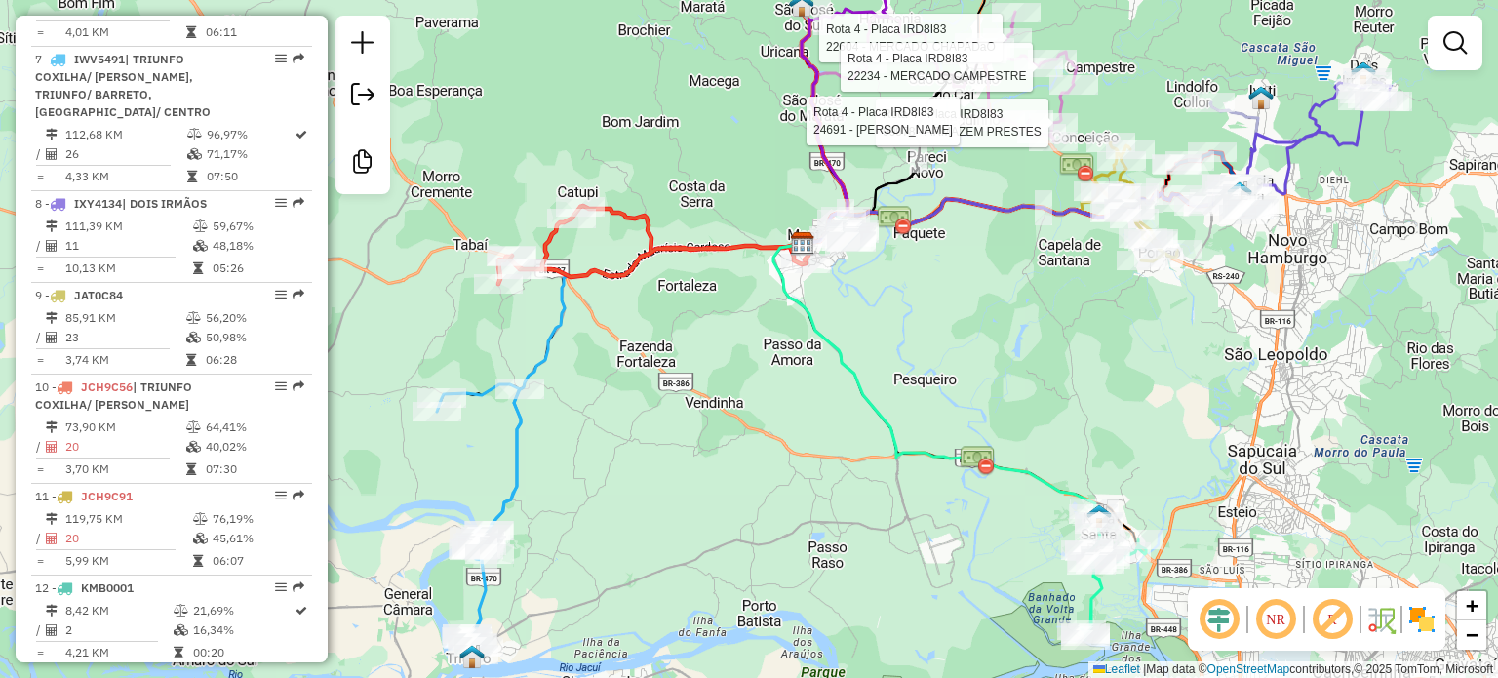
drag, startPoint x: 889, startPoint y: 502, endPoint x: 1003, endPoint y: 384, distance: 164.2
click at [994, 401] on div "Rota 4 - Placa IRD8I83 99978 - ARMAZEM PRESTES Rota 4 - Placa IRD8I83 22604 - M…" at bounding box center [749, 339] width 1498 height 678
